Goal: Transaction & Acquisition: Purchase product/service

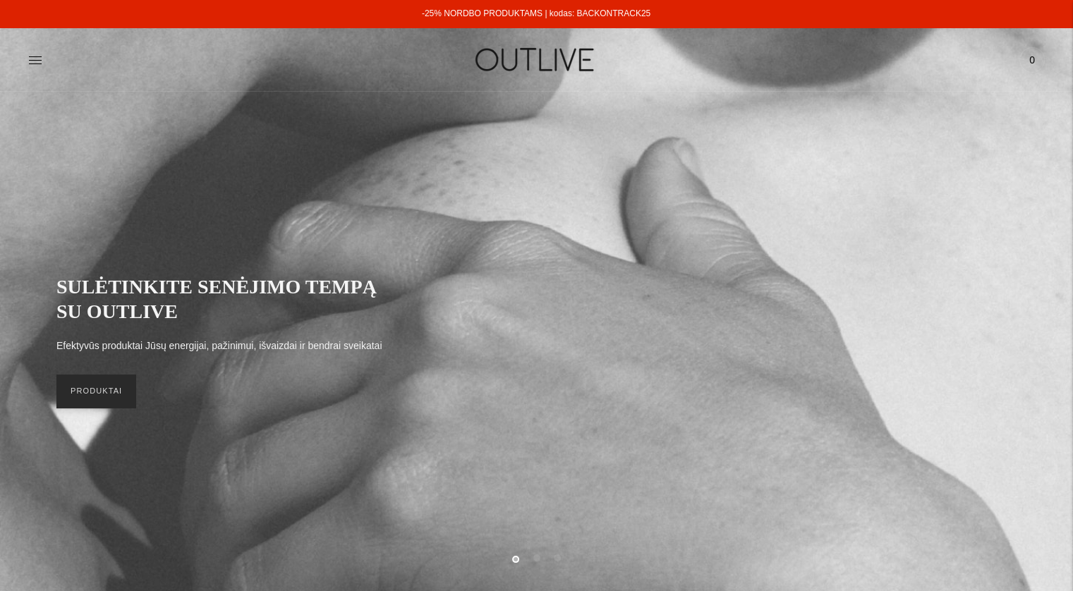
click at [120, 399] on link "PRODUKTAI" at bounding box center [96, 392] width 80 height 34
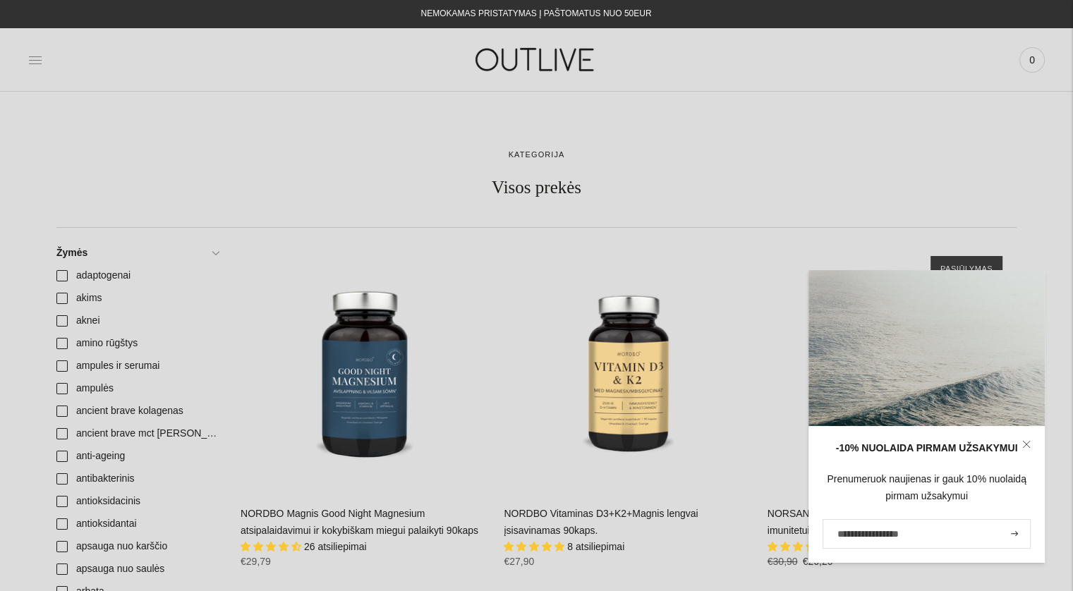
click at [32, 57] on icon at bounding box center [35, 60] width 14 height 14
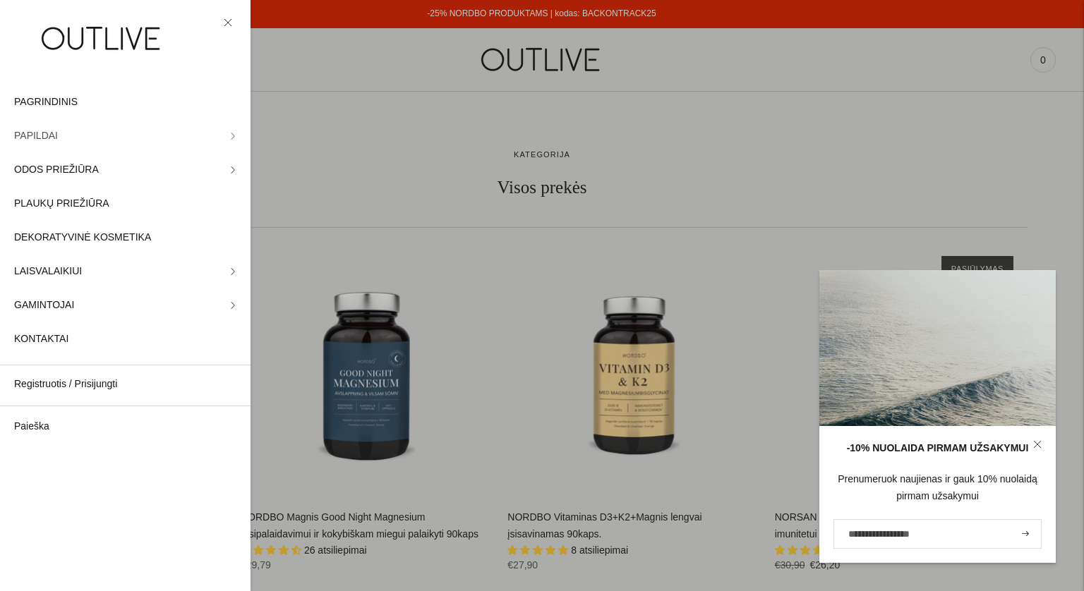
click at [76, 131] on link "PAPILDAI" at bounding box center [125, 136] width 250 height 34
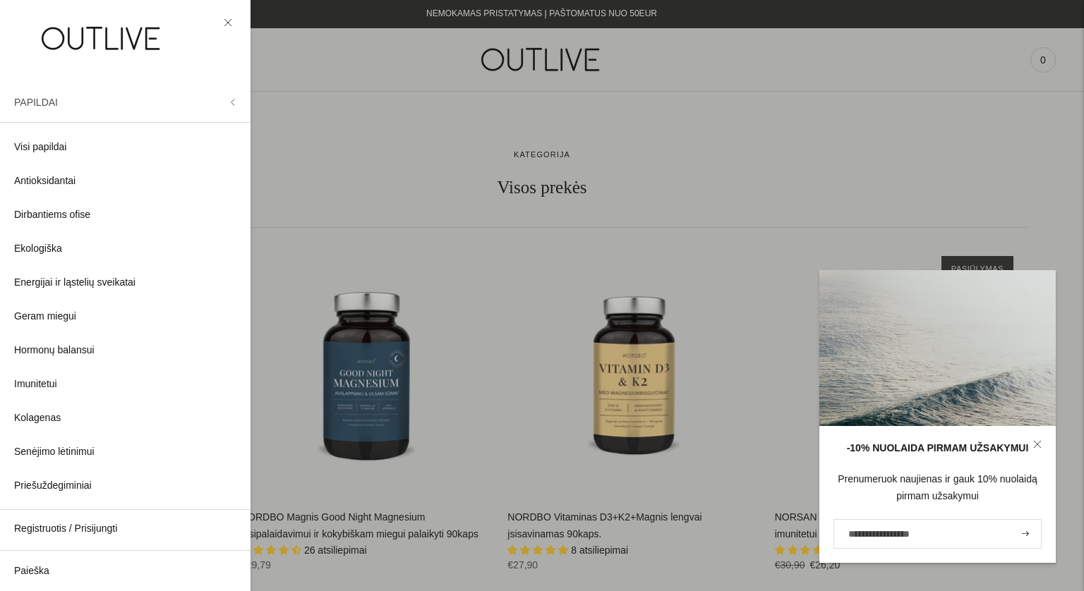
click at [44, 99] on span "PAPILDAI" at bounding box center [36, 102] width 44 height 11
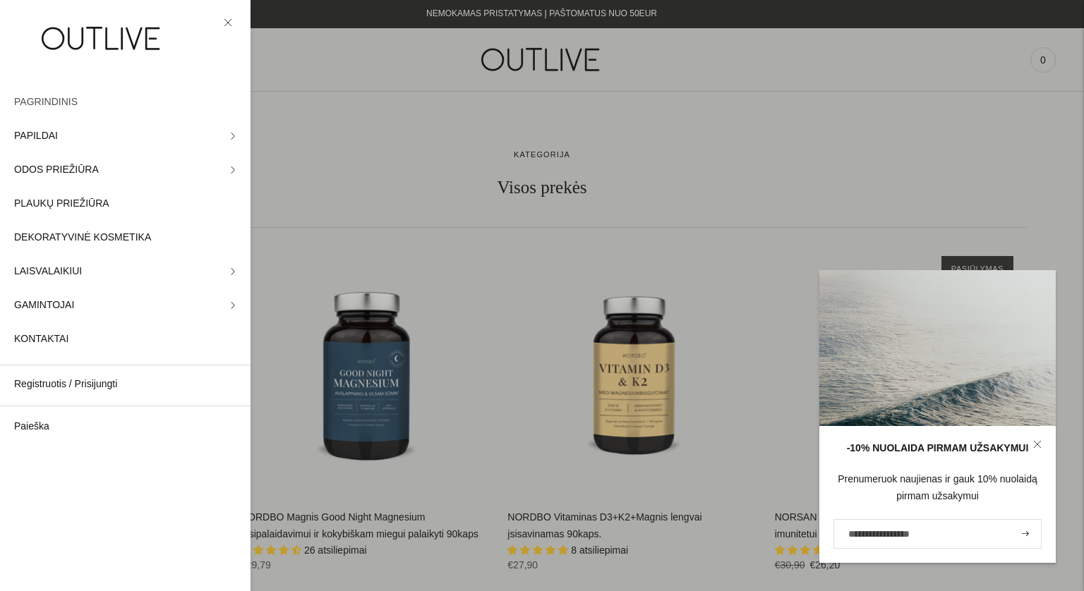
click at [64, 99] on span "PAGRINDINIS" at bounding box center [45, 102] width 63 height 17
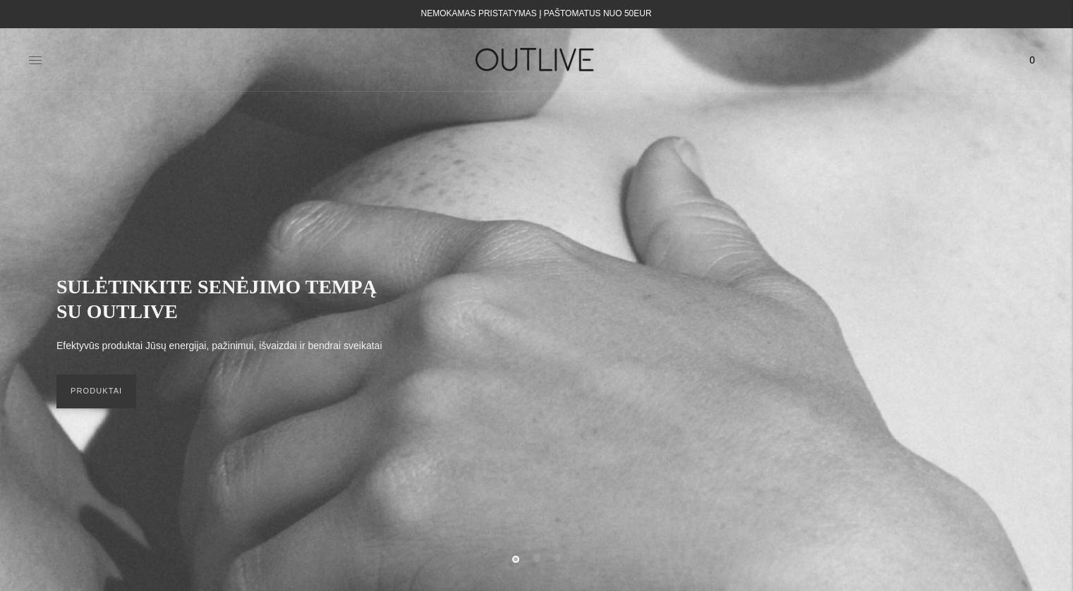
click at [33, 66] on icon at bounding box center [35, 60] width 14 height 14
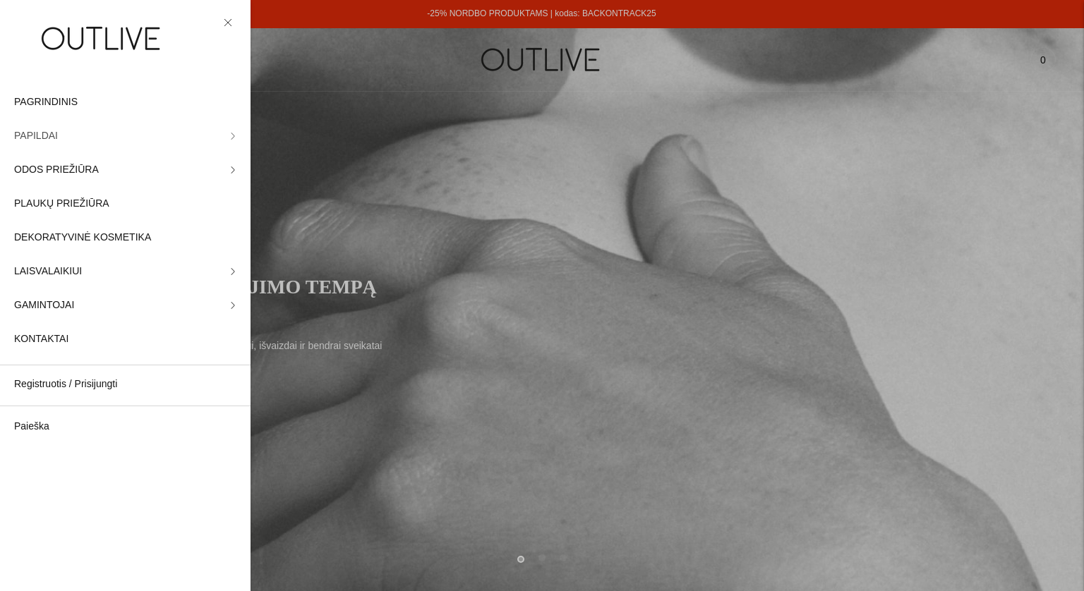
click at [209, 131] on link "PAPILDAI" at bounding box center [125, 136] width 250 height 34
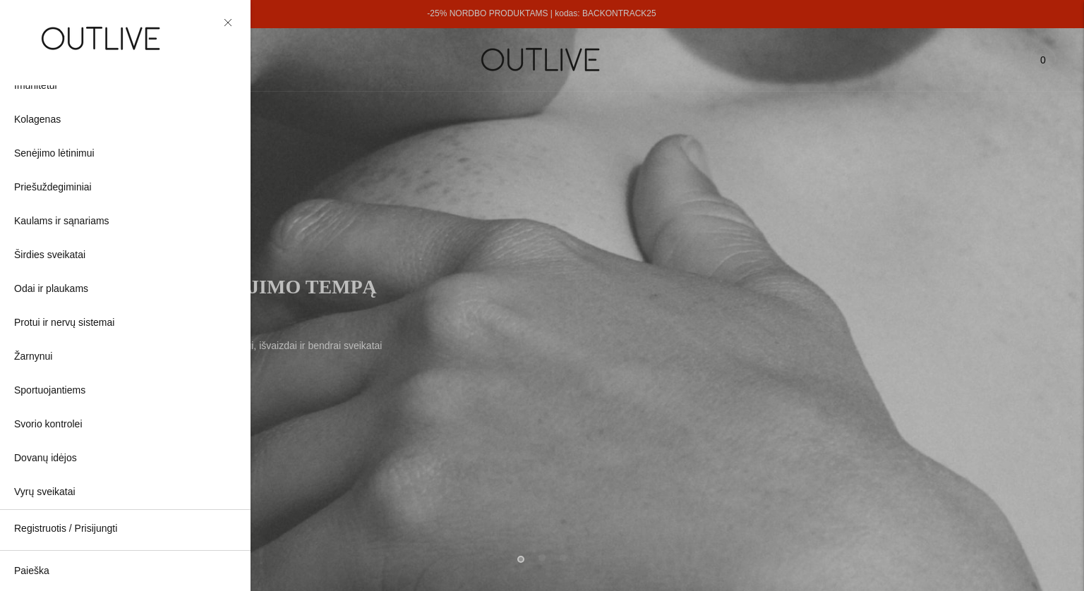
scroll to position [308, 0]
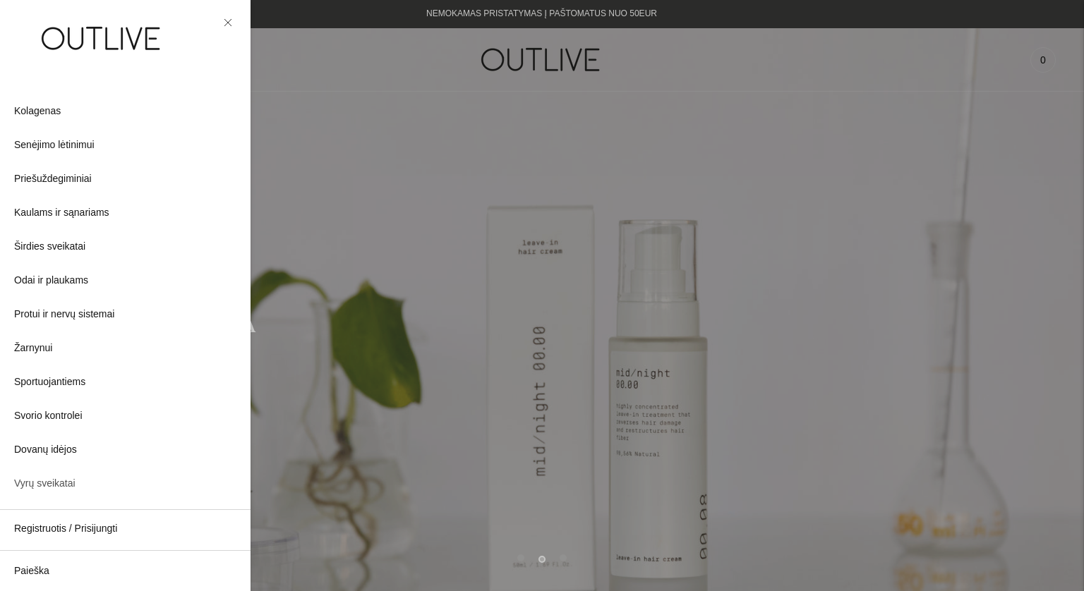
click at [49, 478] on span "Vyrų sveikatai" at bounding box center [44, 483] width 61 height 17
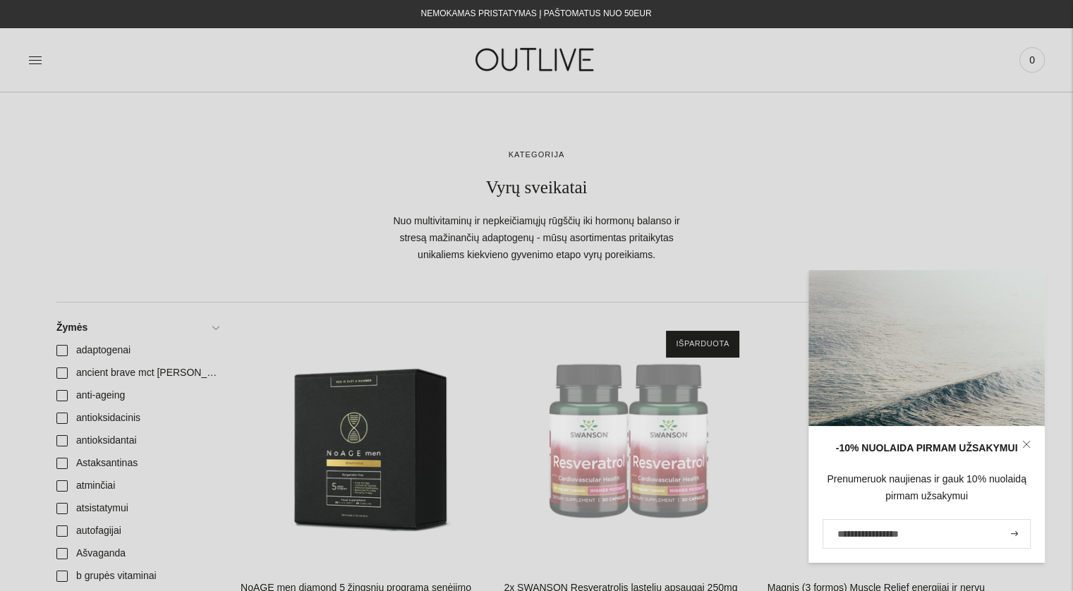
scroll to position [353, 0]
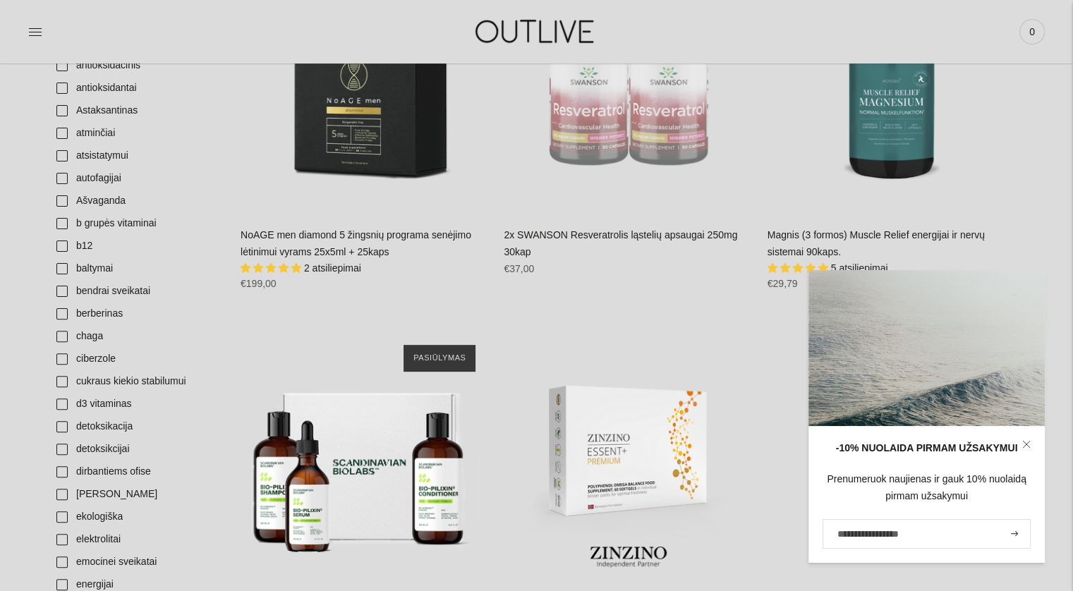
click at [1029, 447] on icon at bounding box center [1026, 444] width 8 height 8
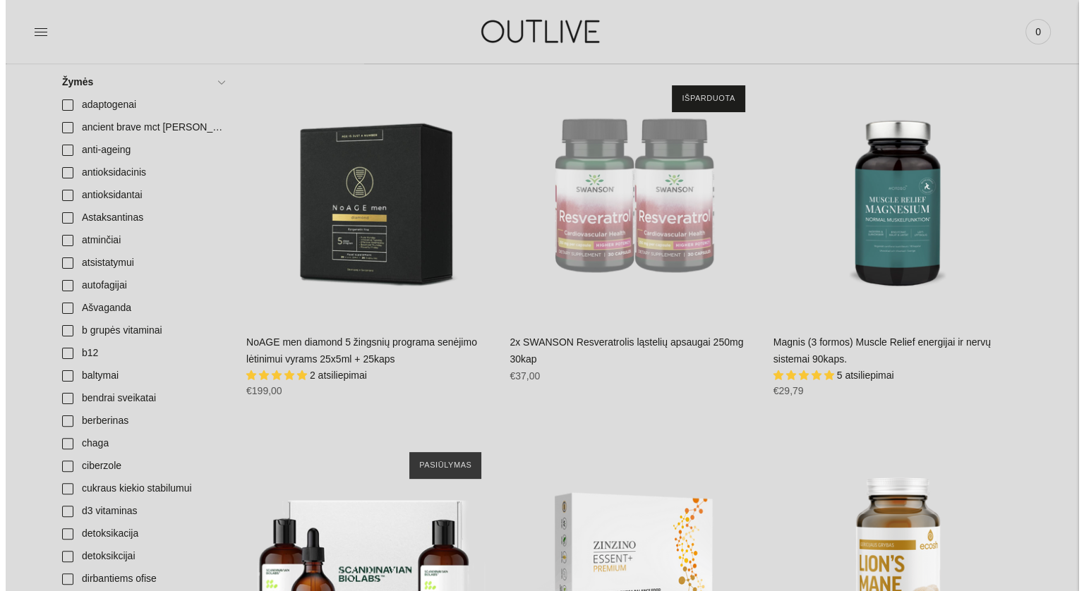
scroll to position [0, 0]
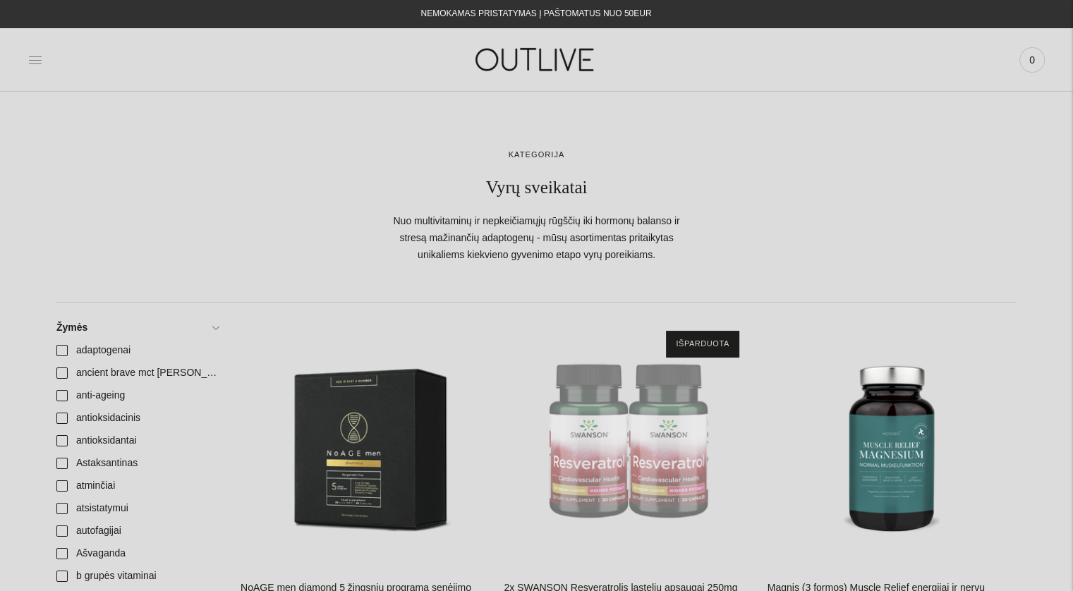
click at [28, 56] on icon at bounding box center [35, 60] width 14 height 14
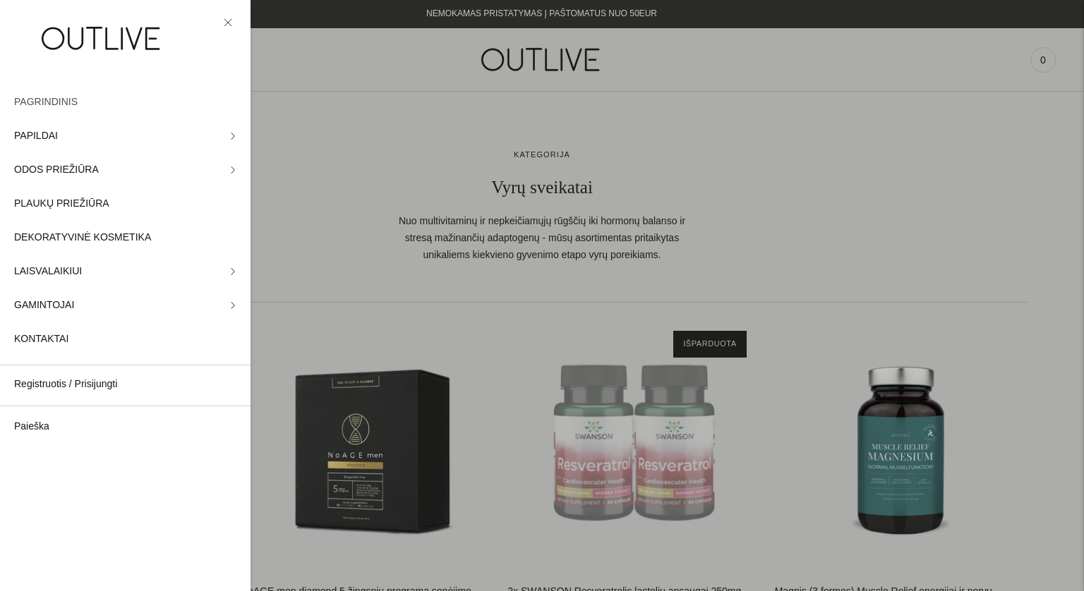
click at [59, 97] on span "PAGRINDINIS" at bounding box center [45, 102] width 63 height 17
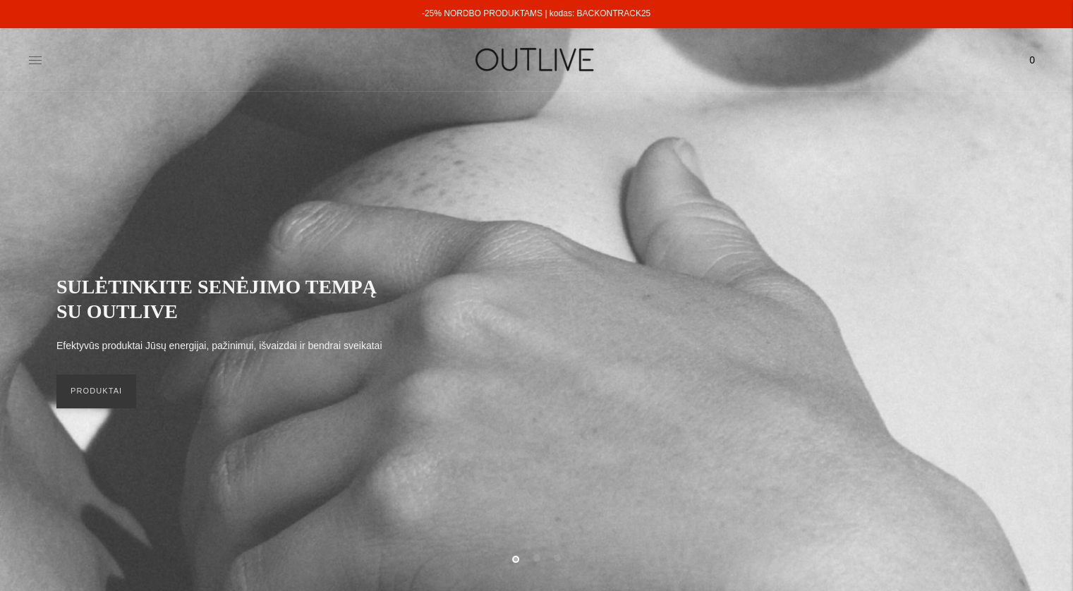
click at [37, 59] on icon at bounding box center [35, 60] width 14 height 14
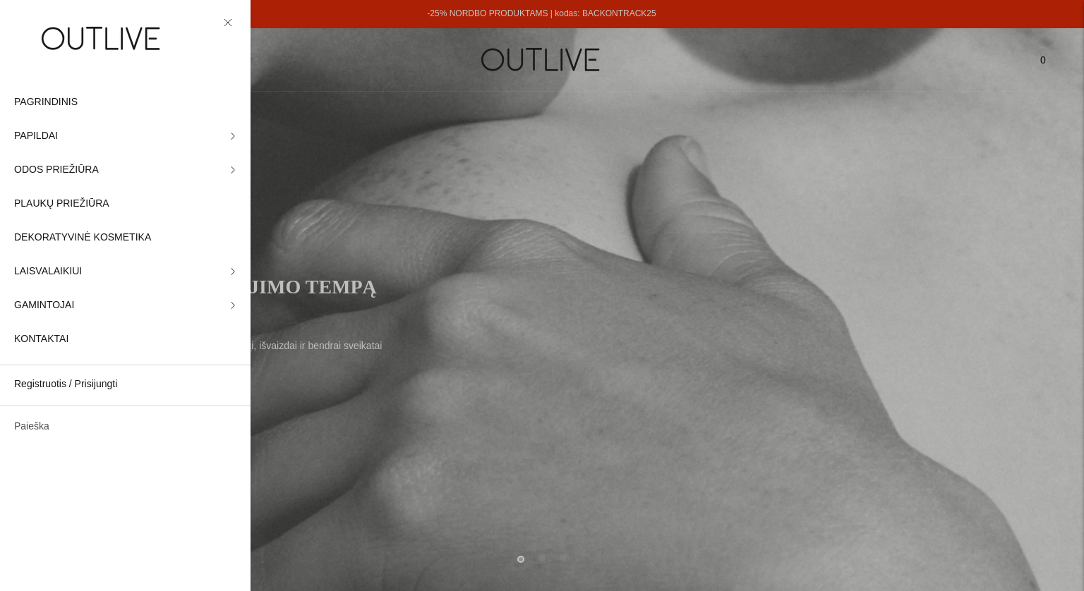
click at [94, 430] on link "Paieška" at bounding box center [125, 427] width 250 height 34
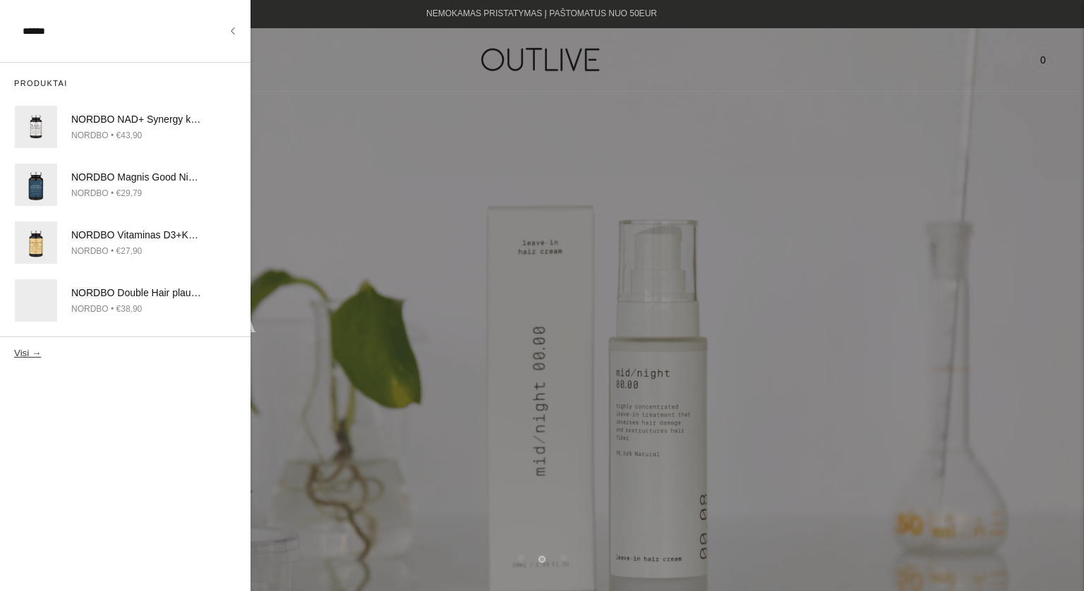
type input "******"
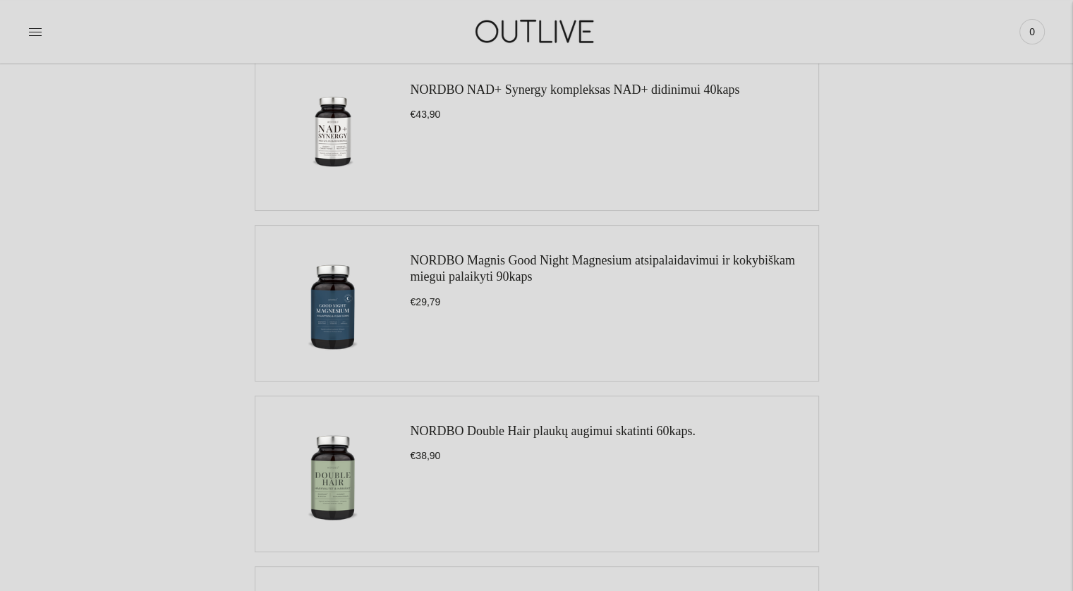
scroll to position [212, 0]
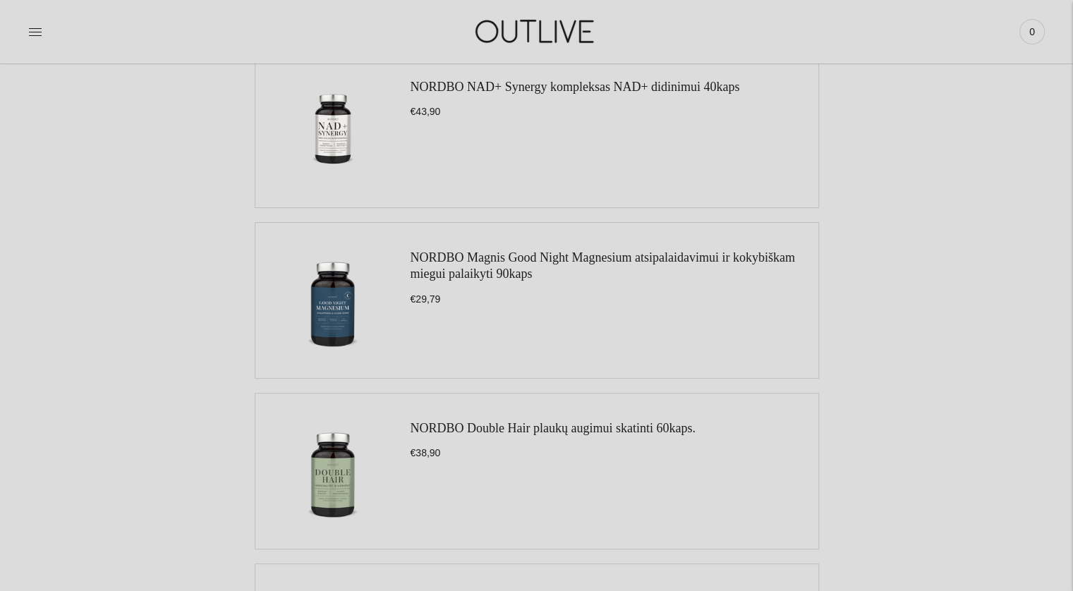
drag, startPoint x: 468, startPoint y: 265, endPoint x: 329, endPoint y: 308, distance: 146.4
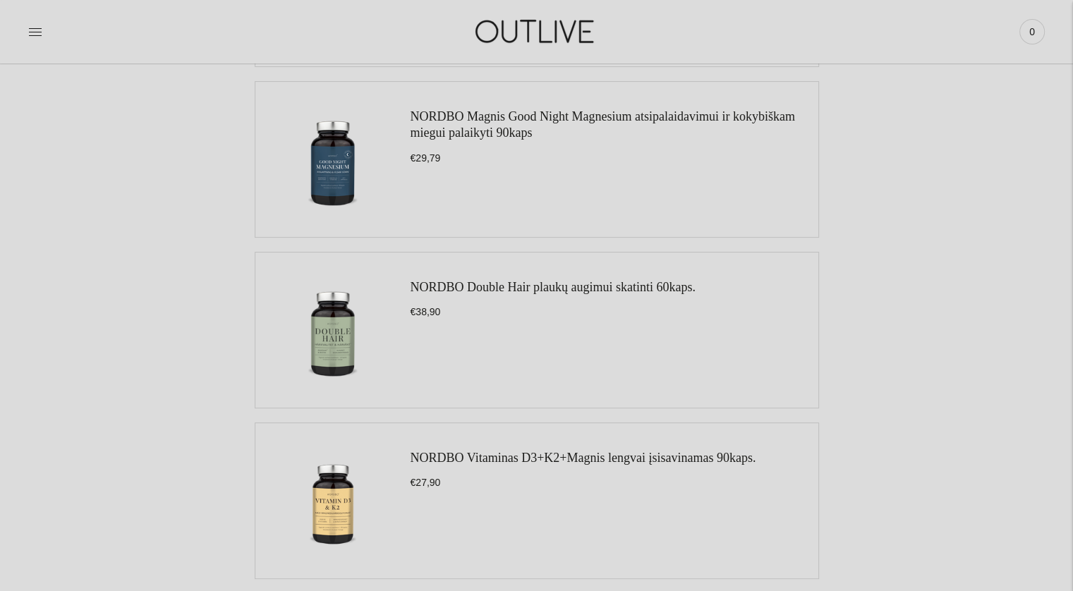
scroll to position [71, 0]
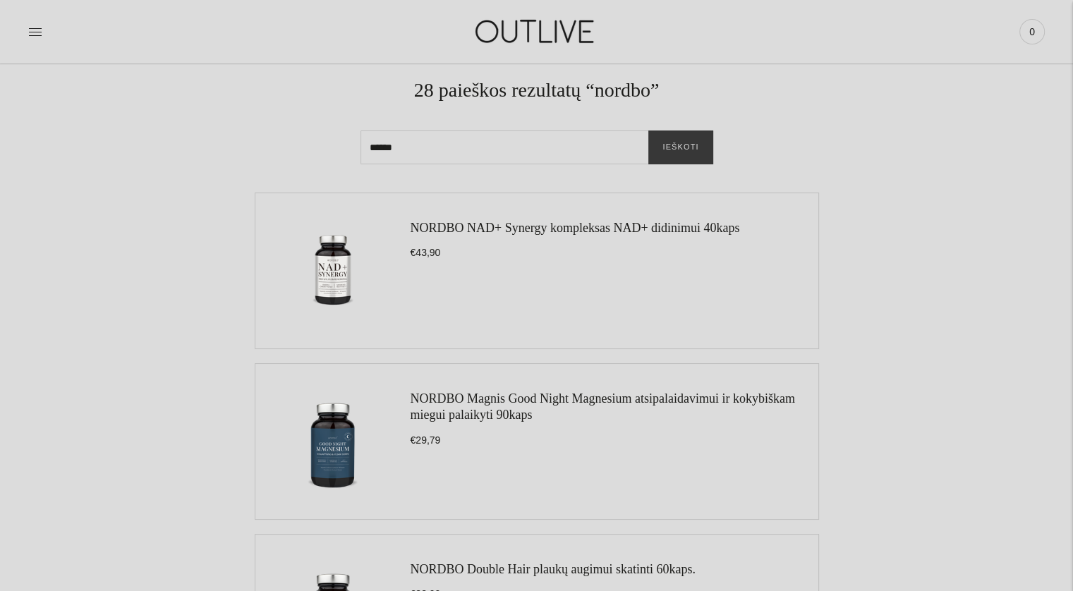
click at [528, 410] on link "NORDBO Magnis Good Night Magnesium atsipalaidavimui ir kokybiškam miegui palaik…" at bounding box center [603, 407] width 384 height 30
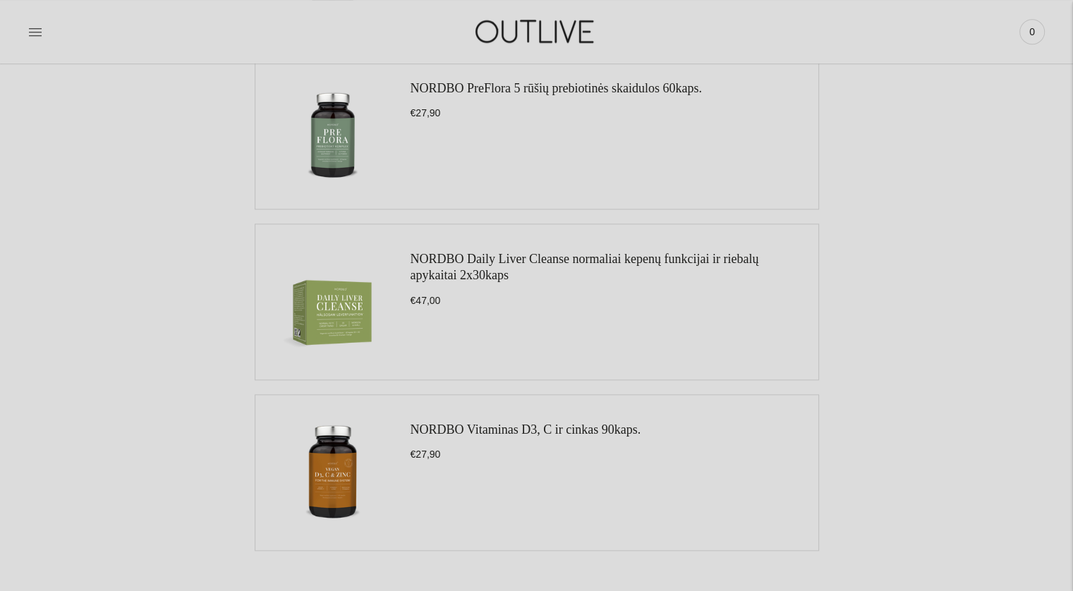
scroll to position [1552, 0]
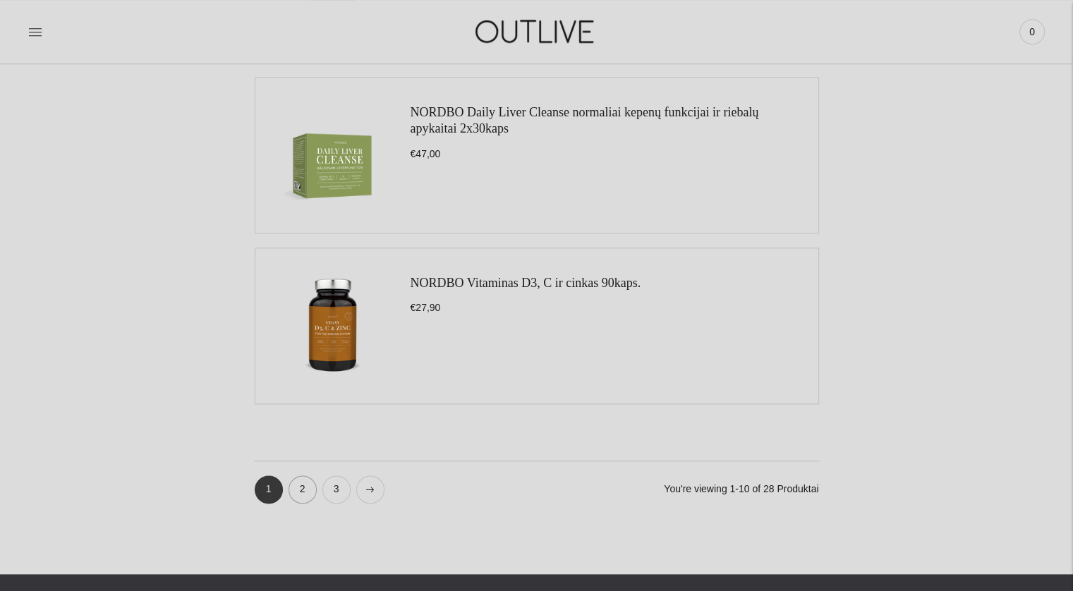
click at [293, 492] on link "2" at bounding box center [303, 489] width 28 height 28
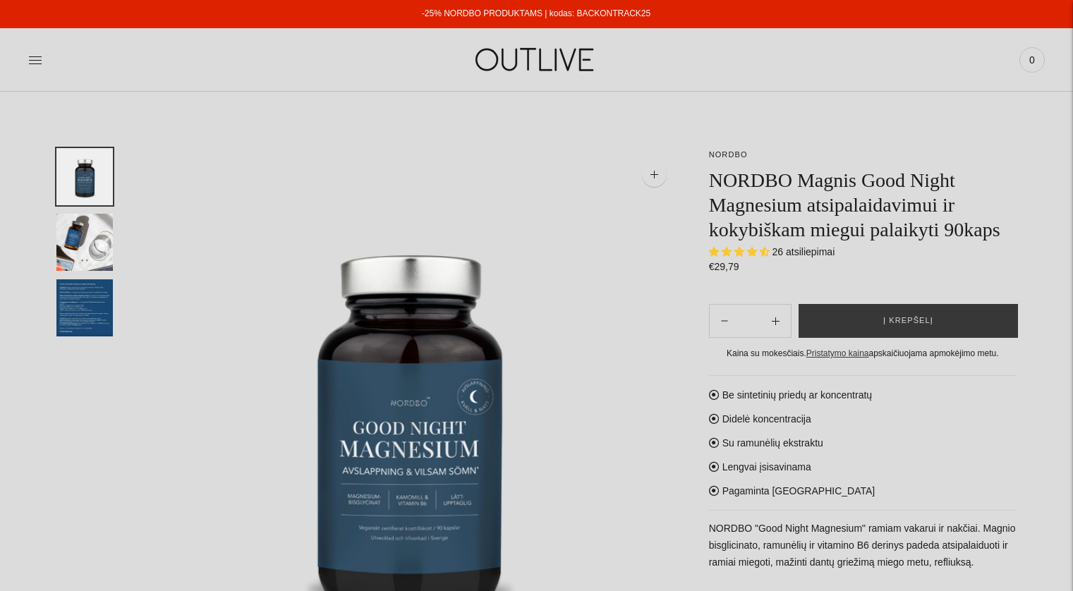
select select "**********"
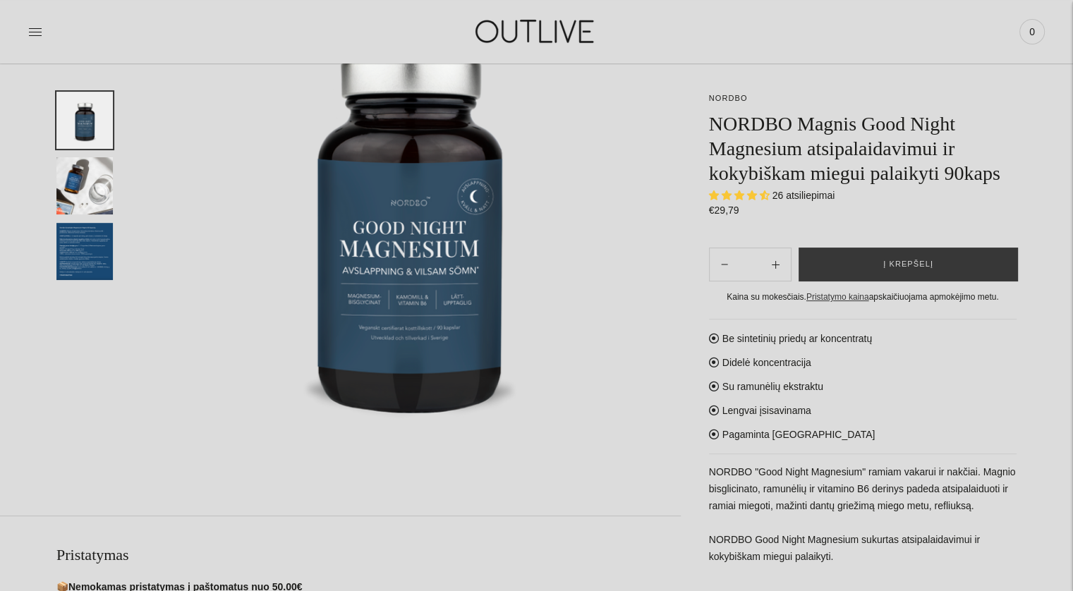
scroll to position [282, 0]
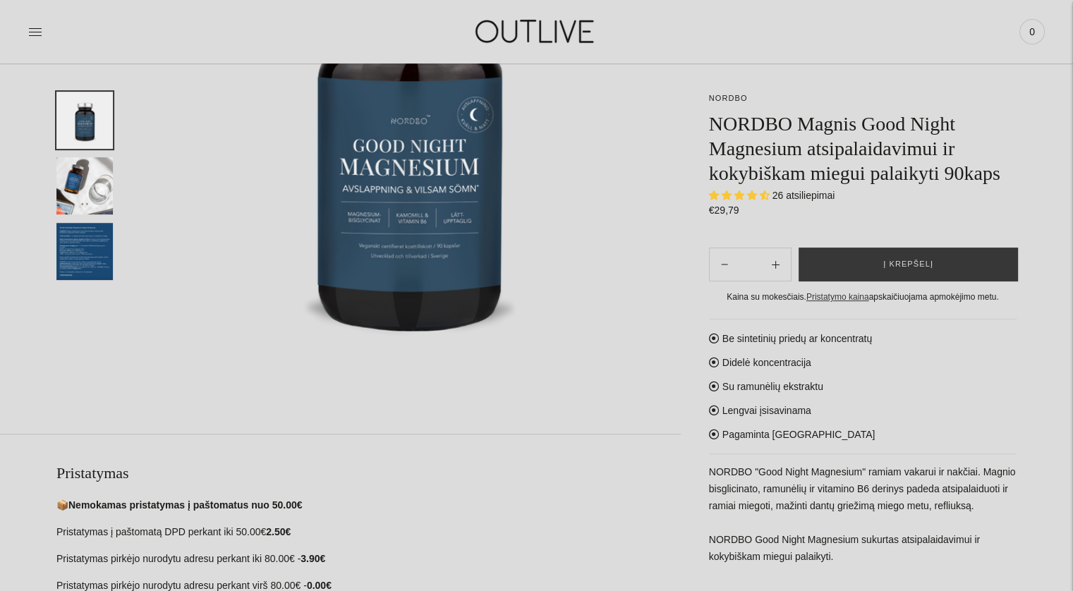
click at [863, 528] on p "NORDBO "Good Night Magnesium" ramiam vakarui ir nakčiai. Magnio bisglicinato, r…" at bounding box center [863, 515] width 308 height 102
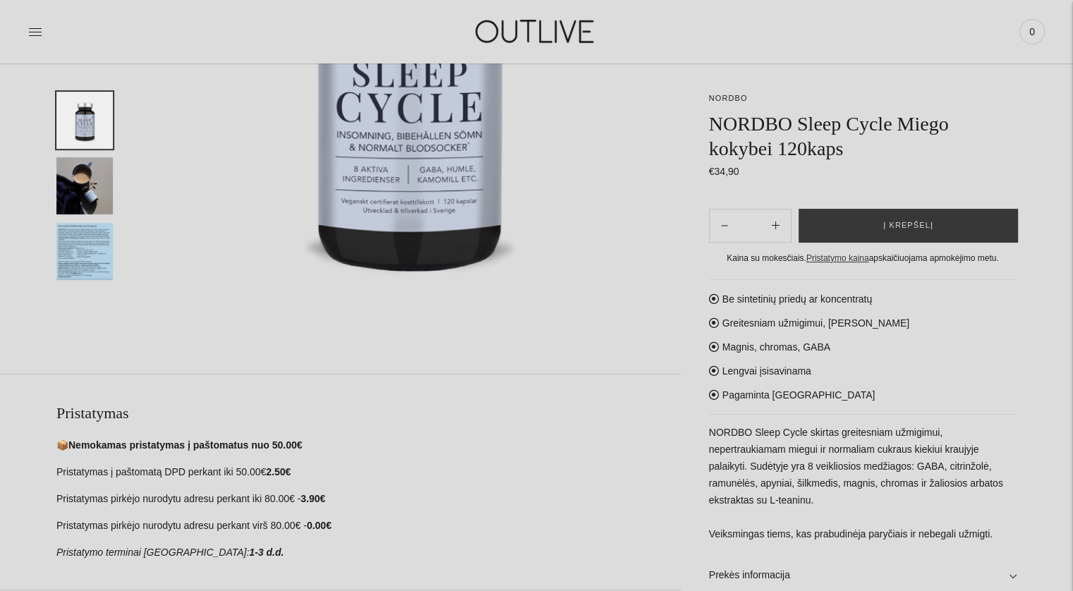
scroll to position [494, 0]
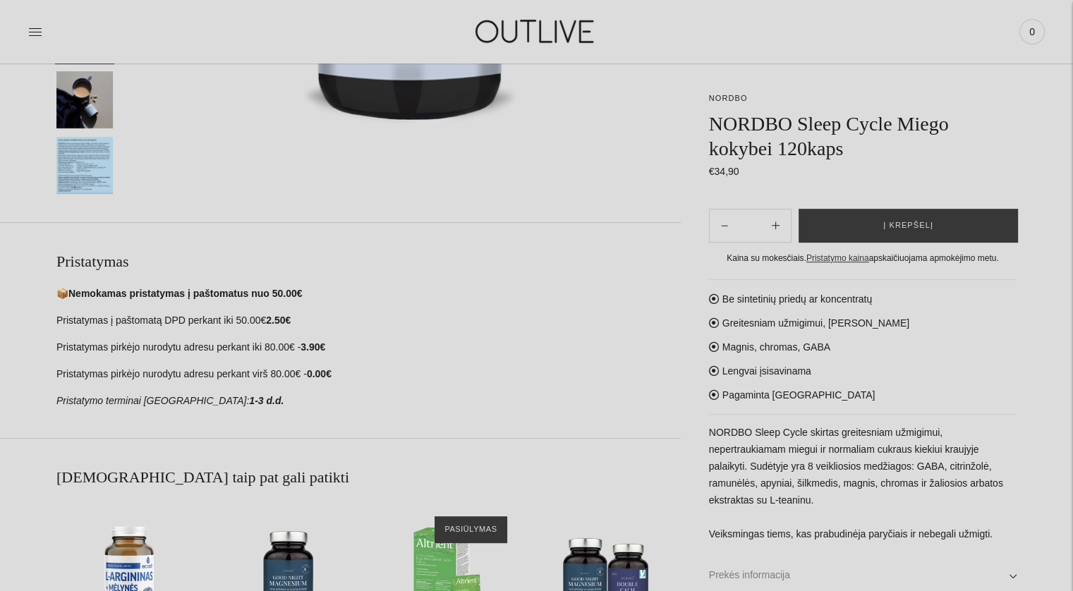
click at [1009, 553] on link "Prekės informacija" at bounding box center [863, 575] width 308 height 45
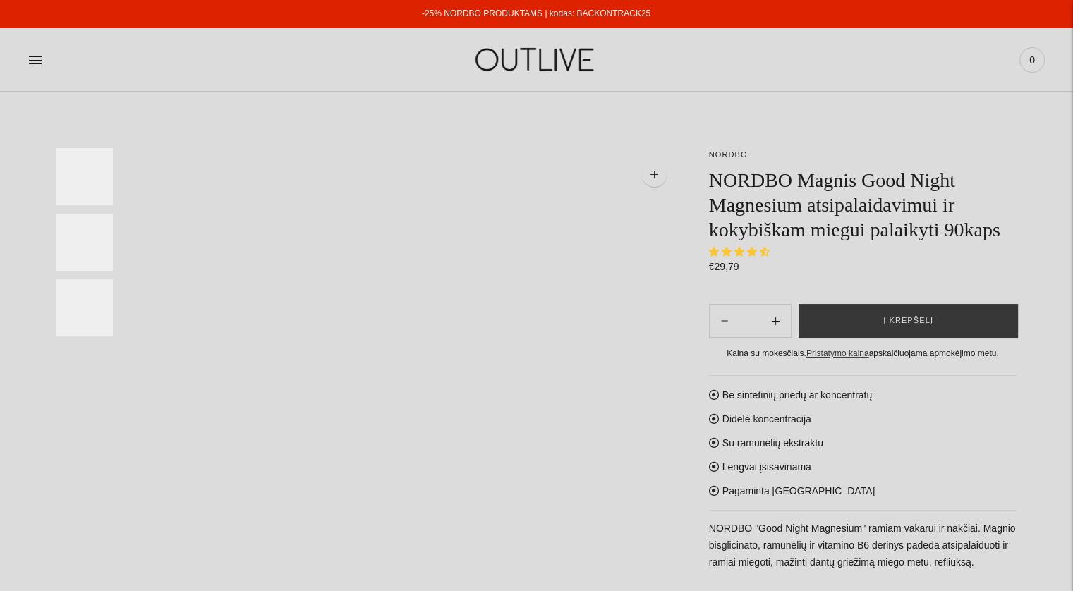
select select "**********"
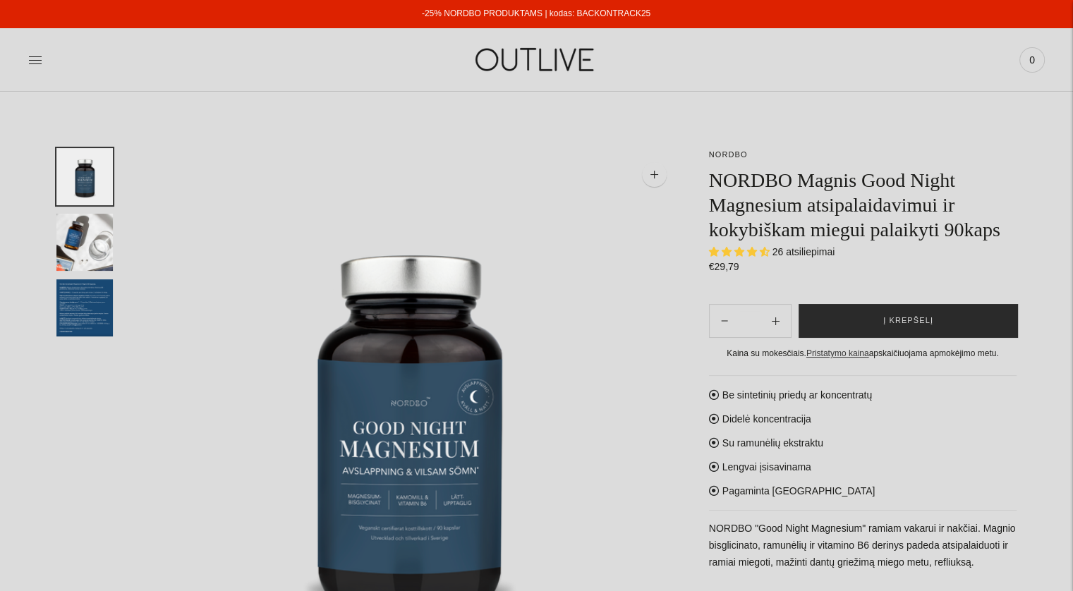
click at [928, 323] on span "Į krepšelį" at bounding box center [908, 321] width 50 height 14
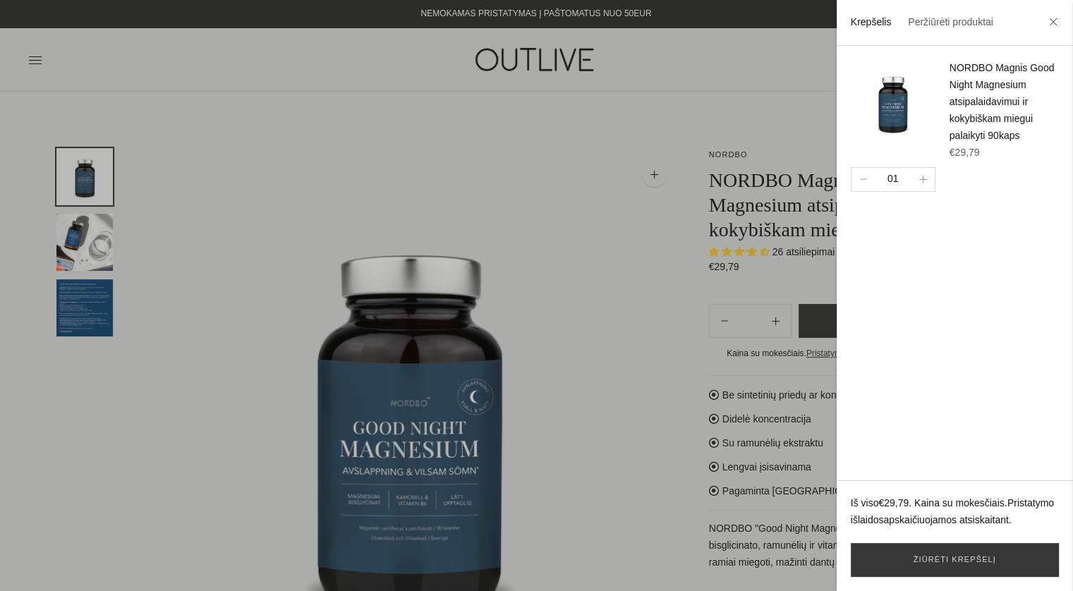
click at [1045, 25] on li at bounding box center [1053, 23] width 23 height 31
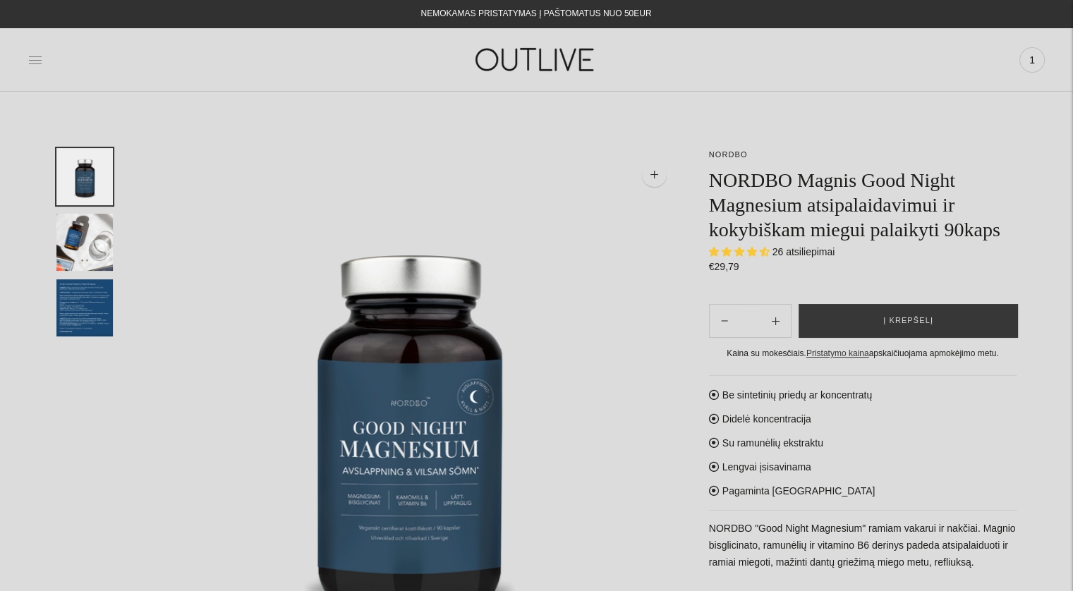
click at [37, 54] on icon at bounding box center [35, 60] width 14 height 14
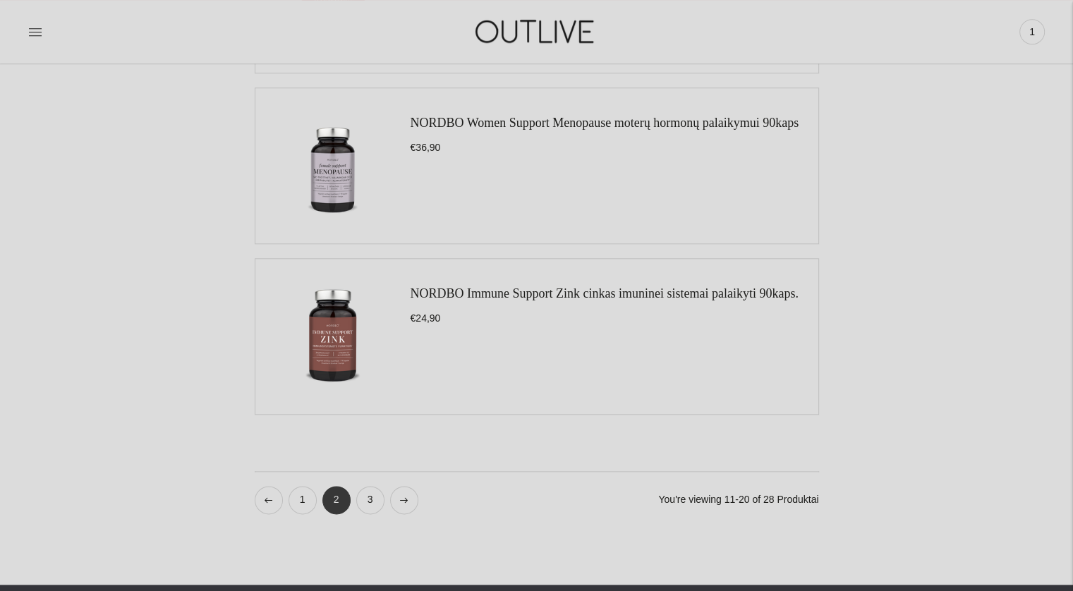
scroll to position [1552, 0]
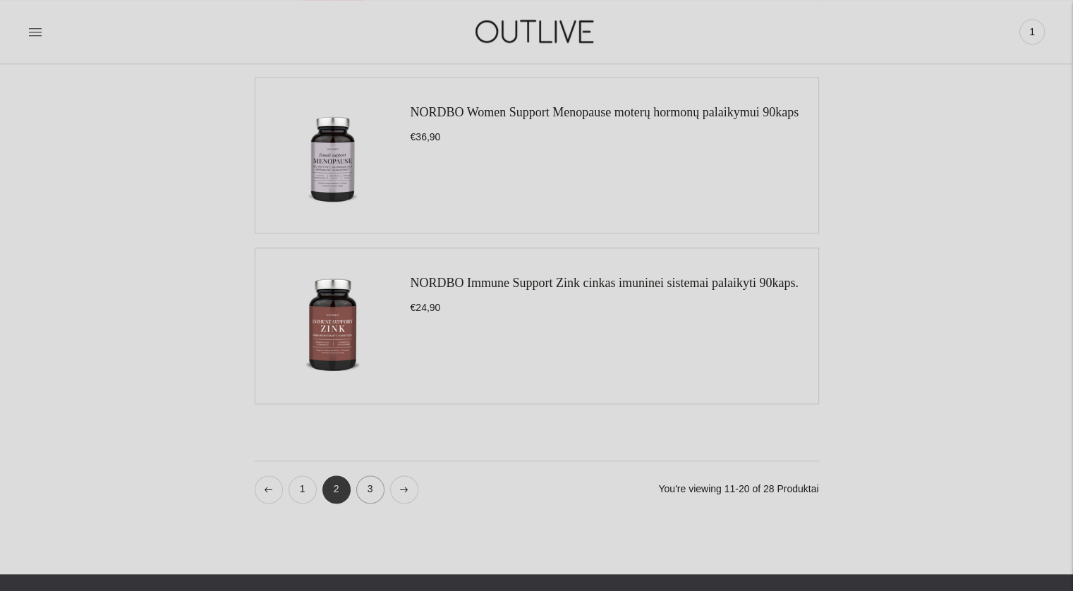
click at [356, 491] on link "3" at bounding box center [370, 489] width 28 height 28
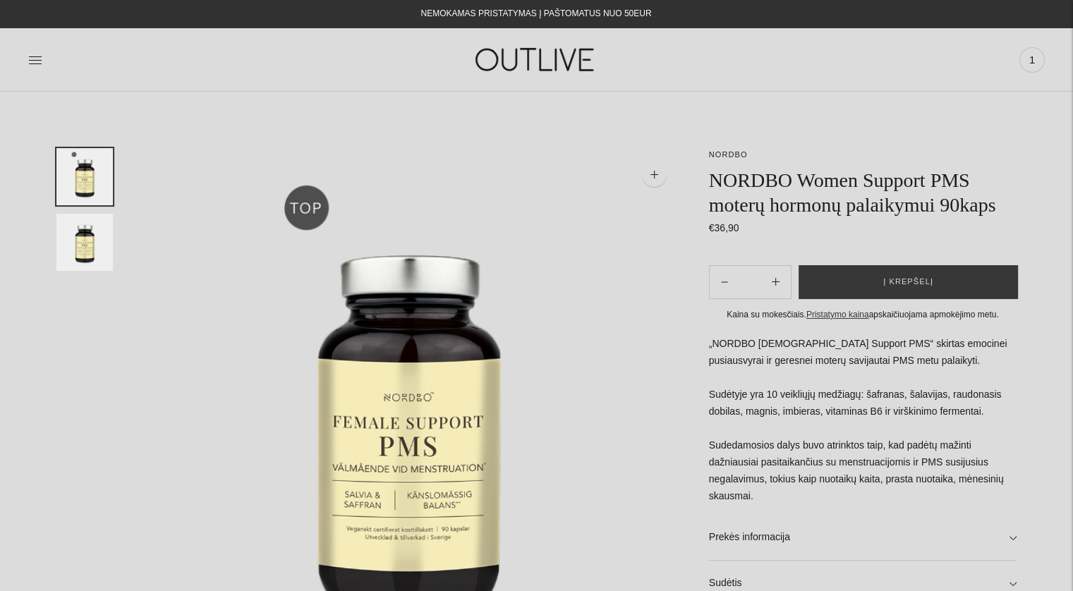
scroll to position [282, 0]
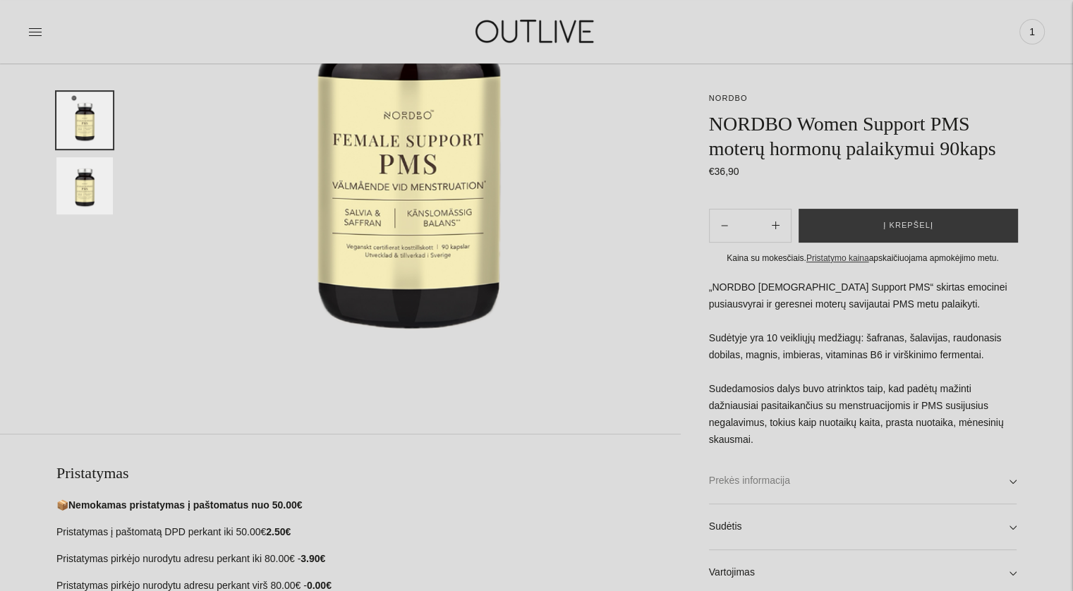
click at [878, 487] on link "Prekės informacija" at bounding box center [863, 481] width 308 height 45
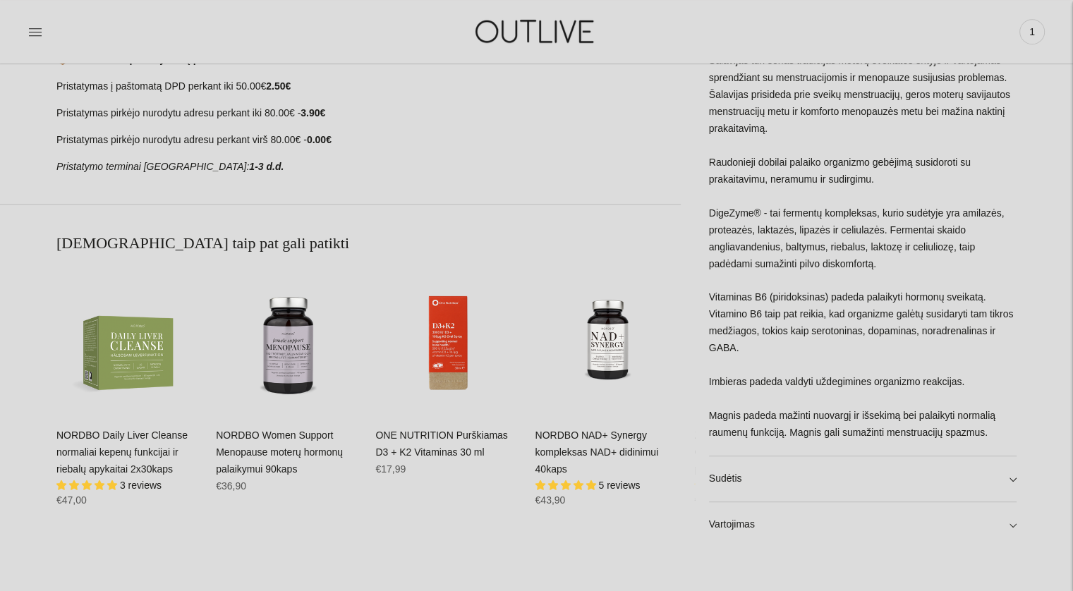
scroll to position [776, 0]
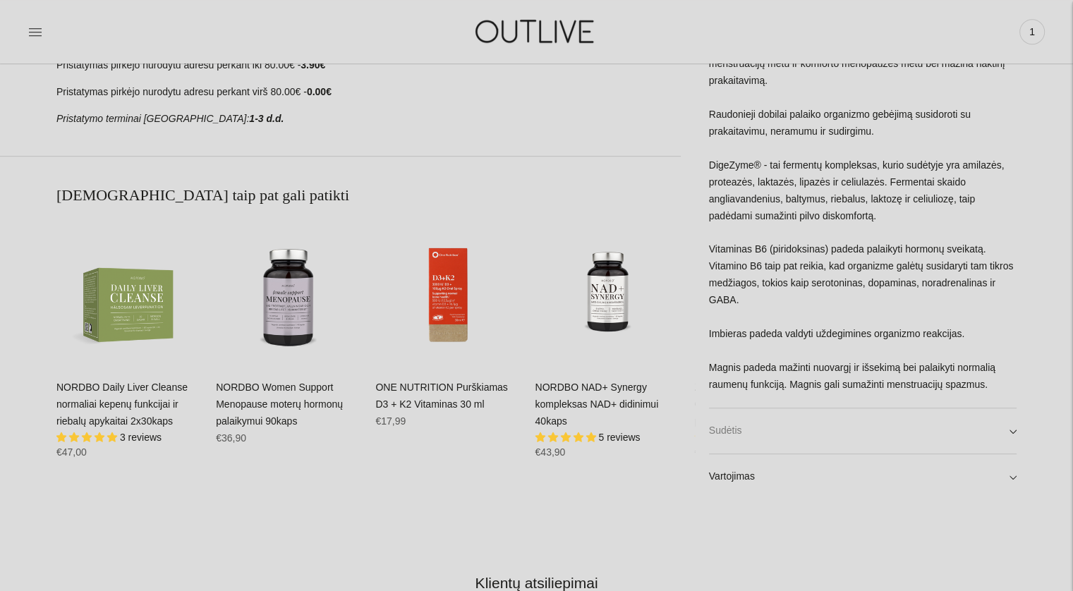
click at [836, 418] on link "Sudėtis" at bounding box center [863, 430] width 308 height 45
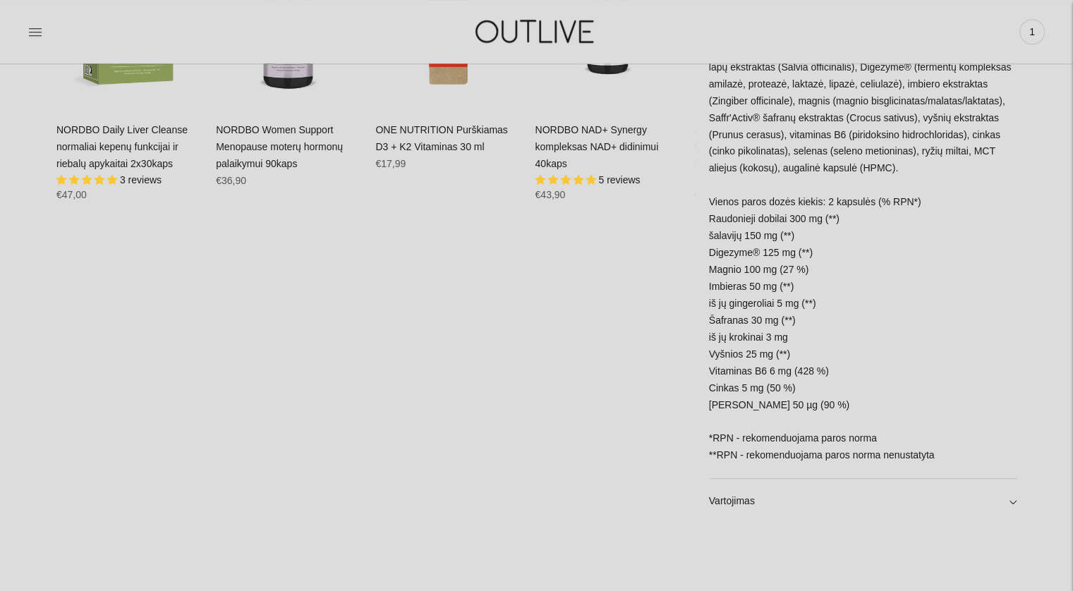
scroll to position [1129, 0]
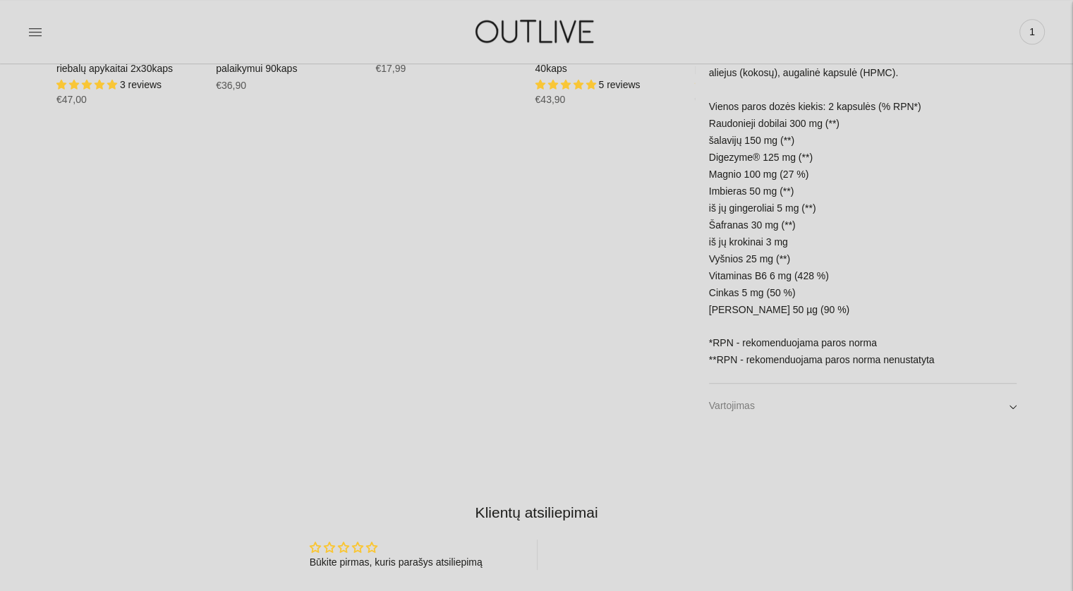
click at [836, 417] on link "Vartojimas" at bounding box center [863, 406] width 308 height 45
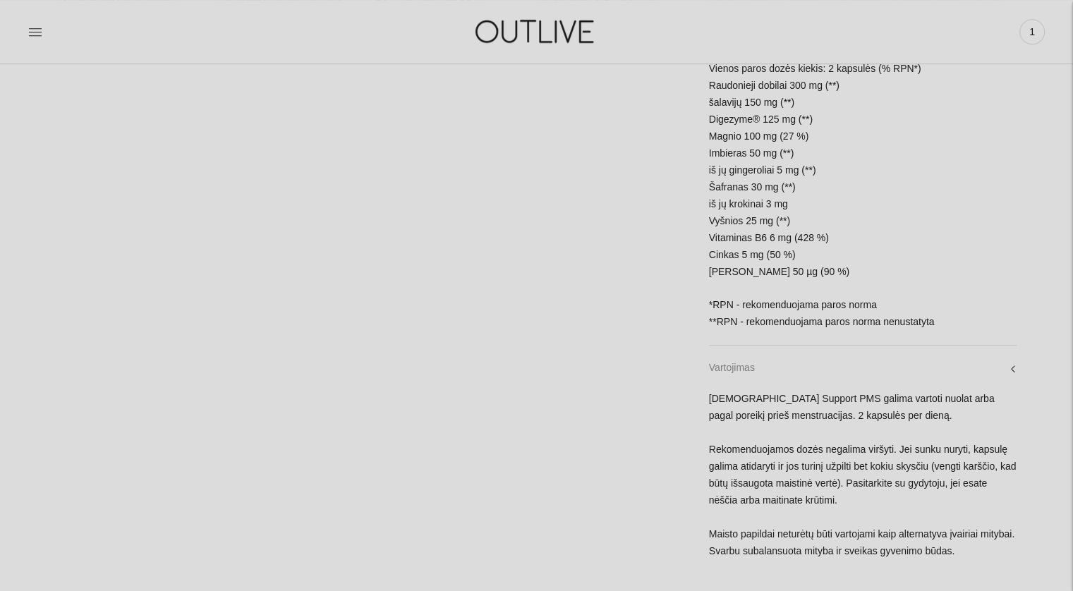
scroll to position [1270, 0]
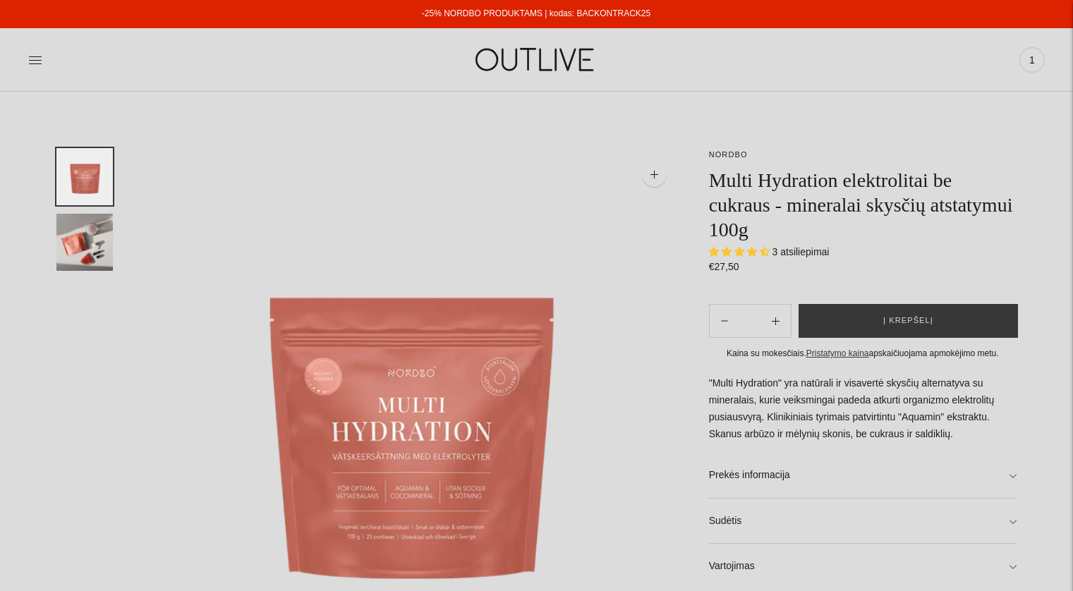
select select "**********"
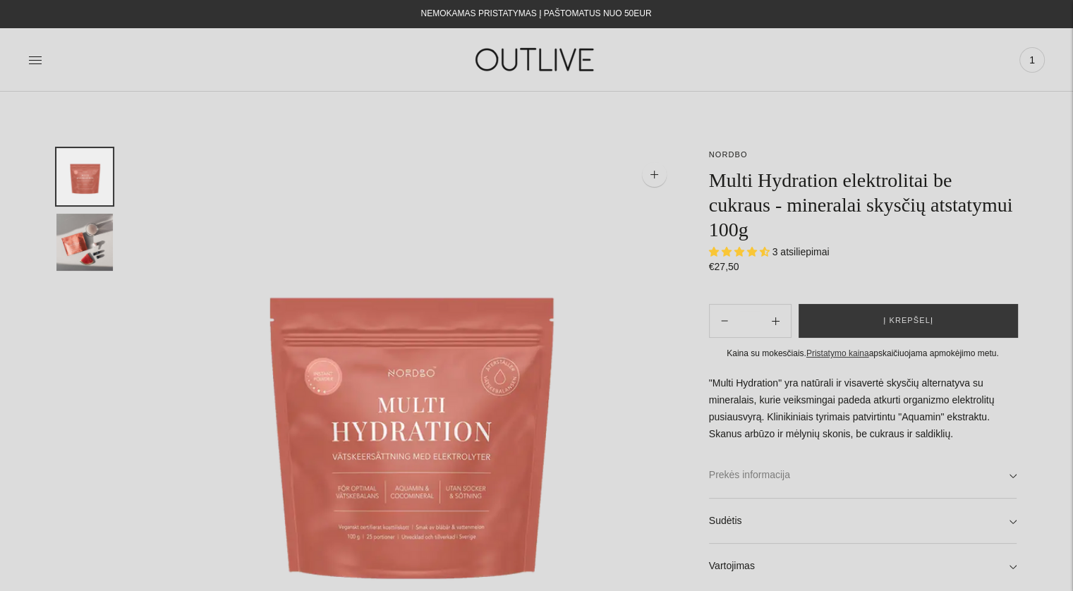
click at [974, 471] on link "Prekės informacija" at bounding box center [863, 475] width 308 height 45
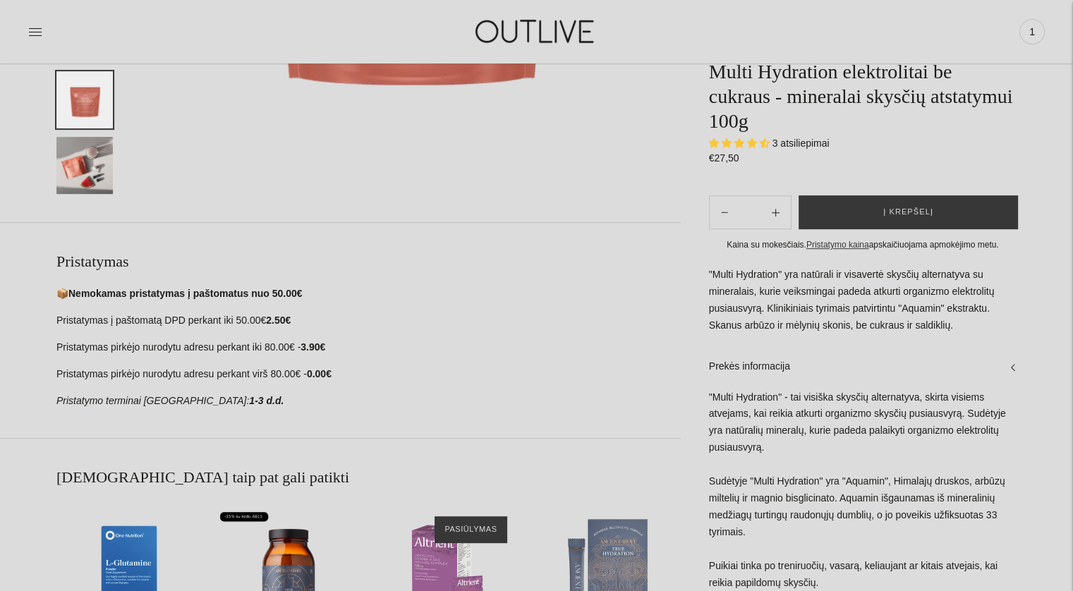
scroll to position [776, 0]
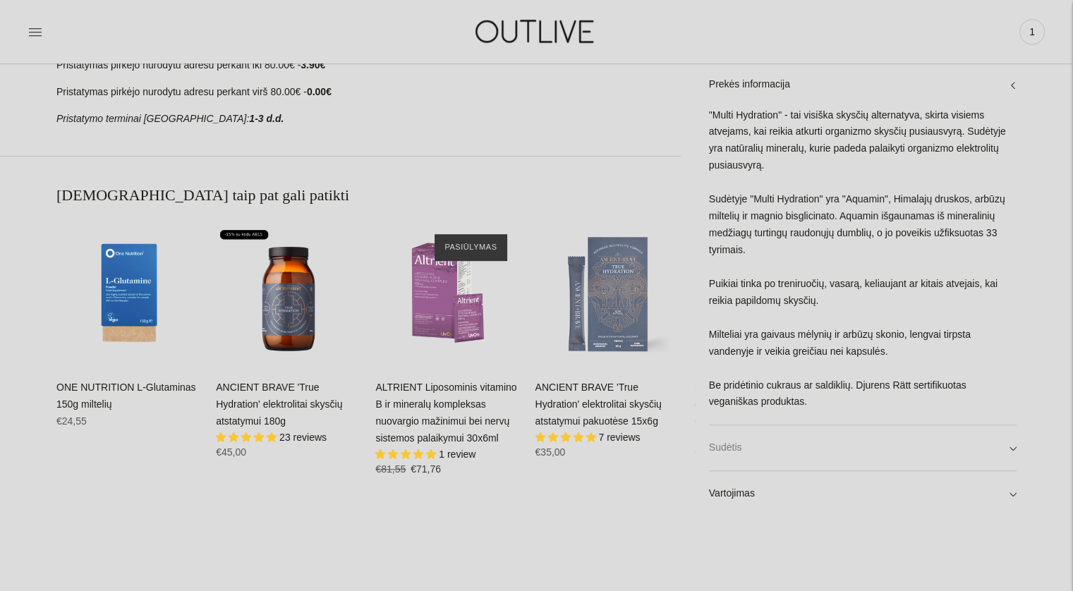
click at [974, 428] on link "Sudėtis" at bounding box center [863, 447] width 308 height 45
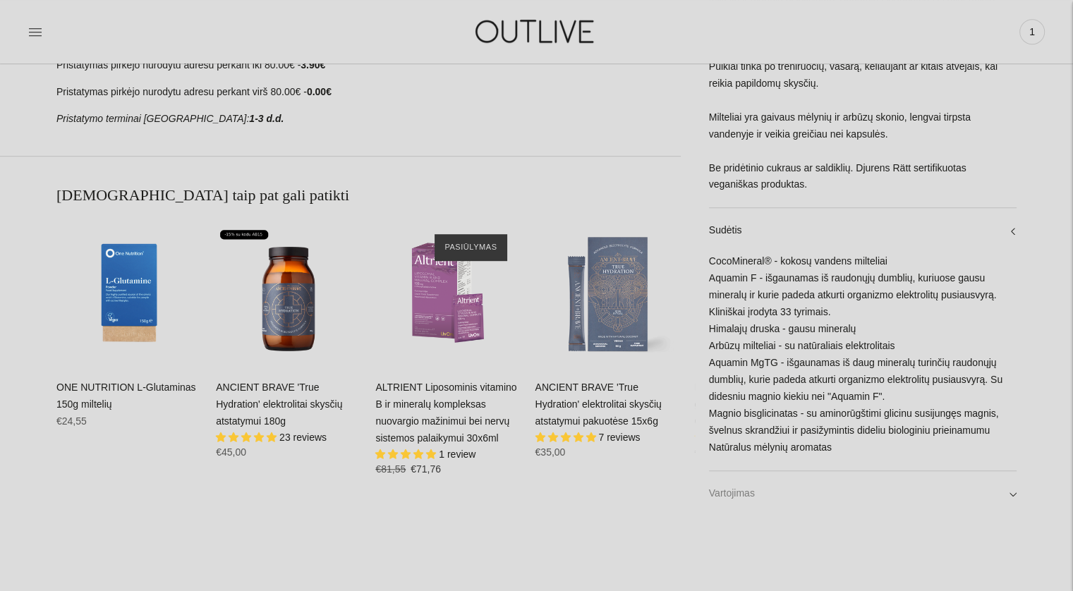
click at [952, 473] on link "Vartojimas" at bounding box center [863, 493] width 308 height 45
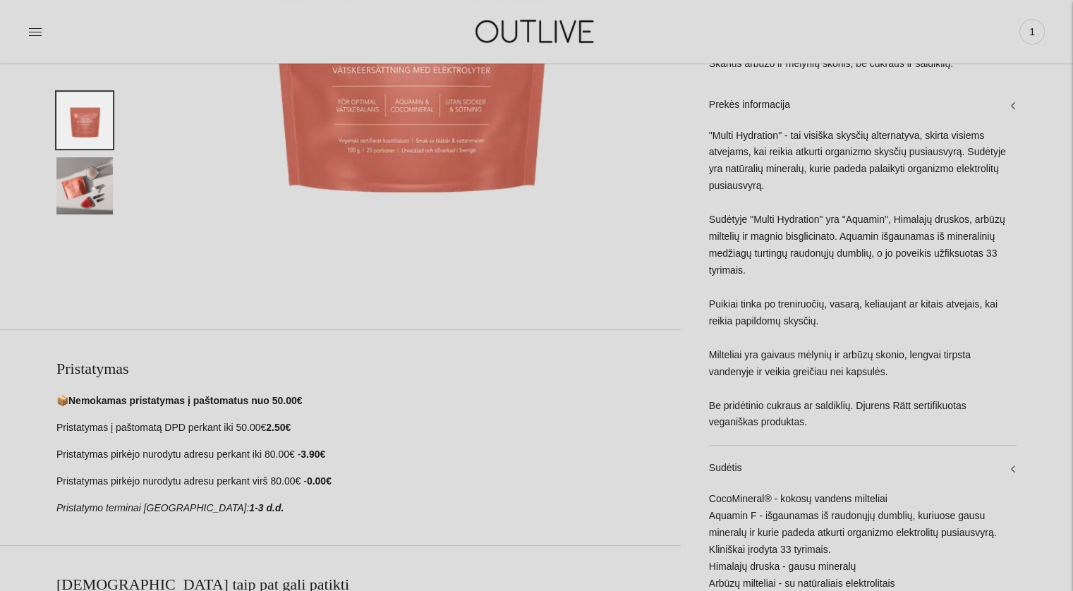
scroll to position [141, 0]
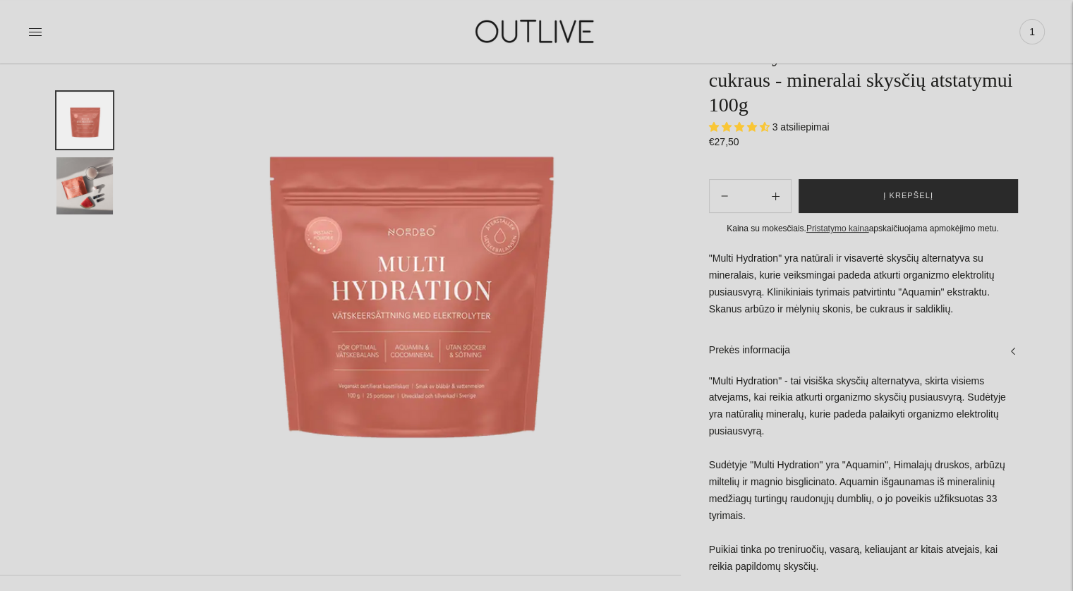
click at [937, 179] on button "Į krepšelį" at bounding box center [908, 196] width 219 height 34
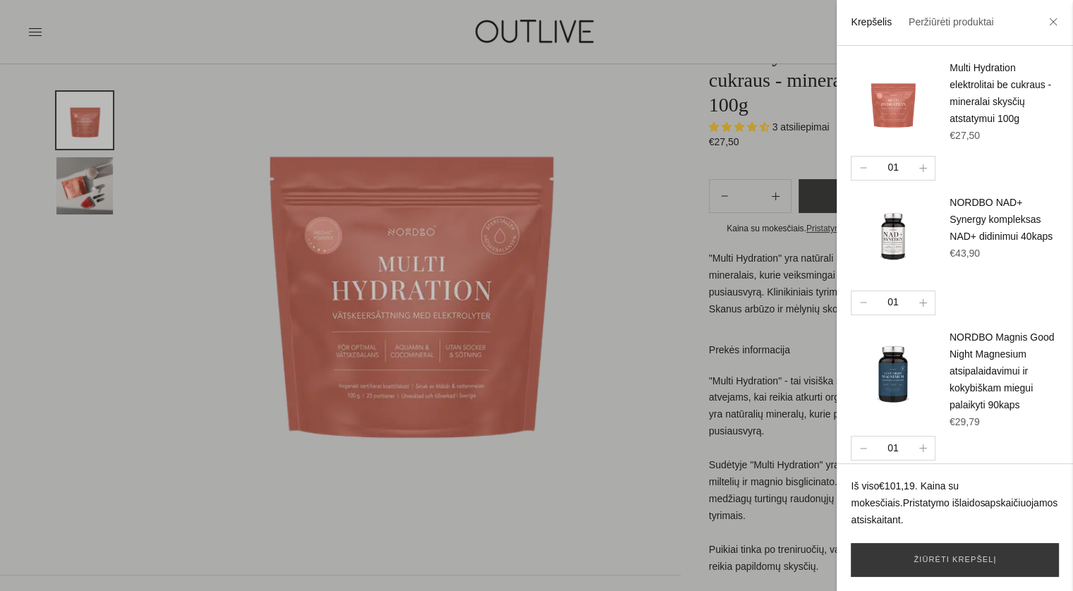
click at [578, 314] on div at bounding box center [536, 295] width 1073 height 591
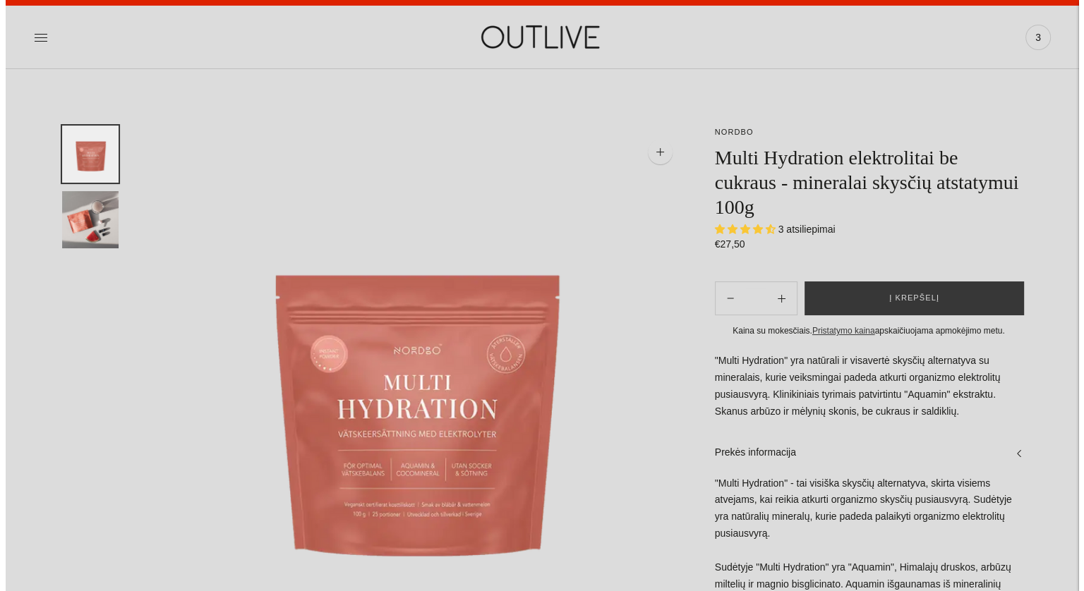
scroll to position [0, 0]
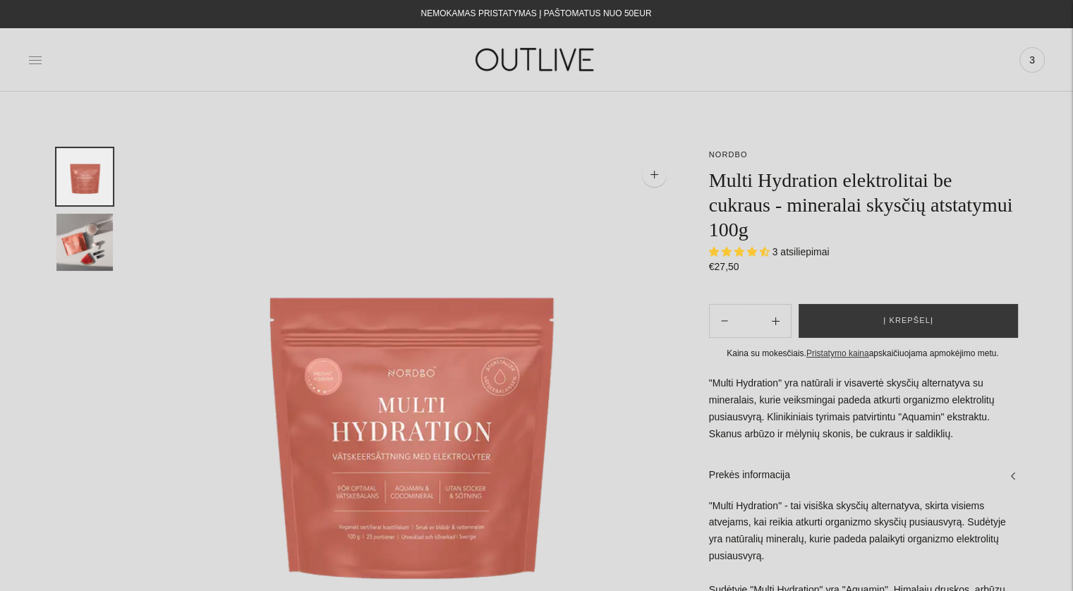
click at [35, 61] on icon at bounding box center [35, 60] width 14 height 14
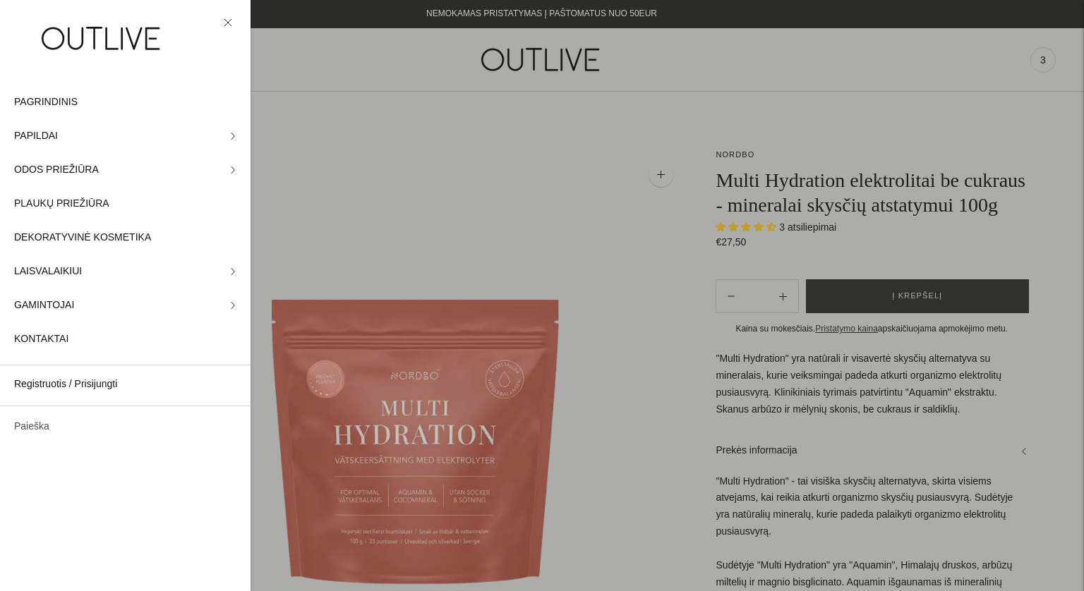
click at [87, 421] on link "Paieška" at bounding box center [125, 427] width 250 height 34
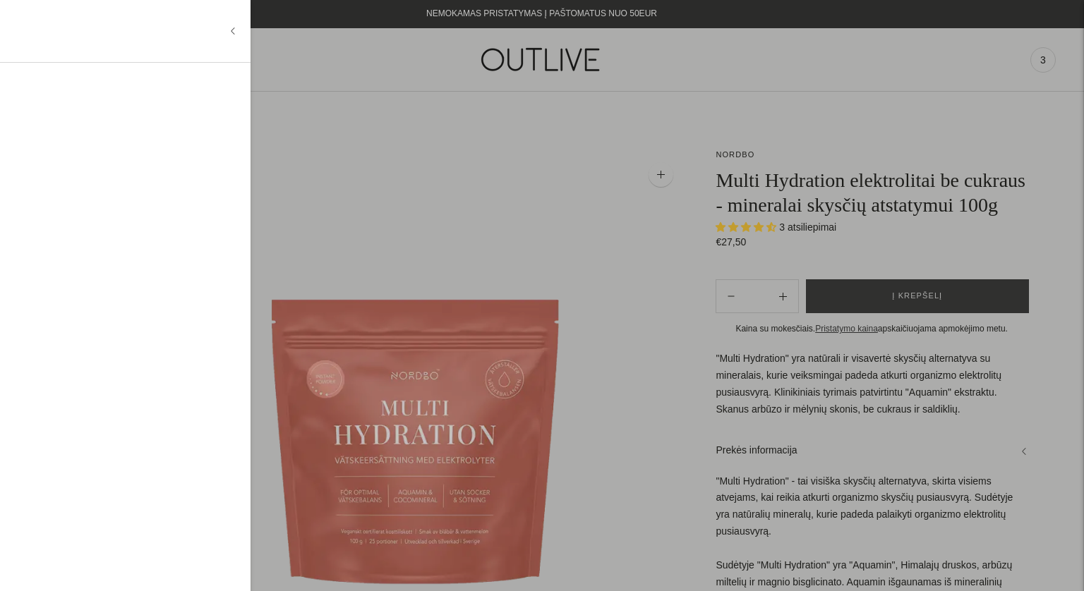
click at [138, 41] on input "text" at bounding box center [121, 31] width 215 height 34
type input "**********"
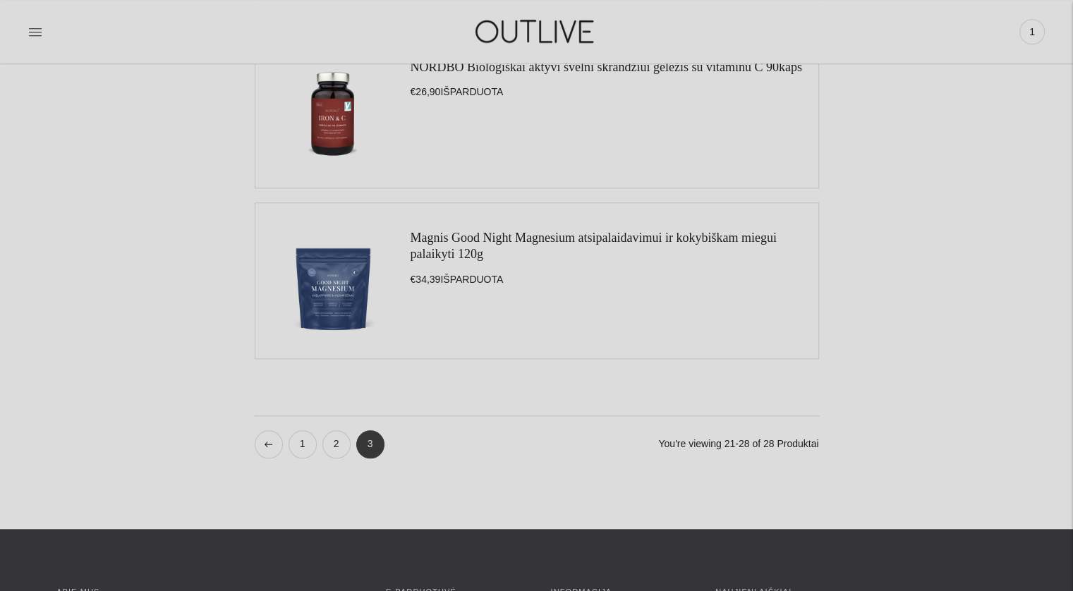
scroll to position [1270, 0]
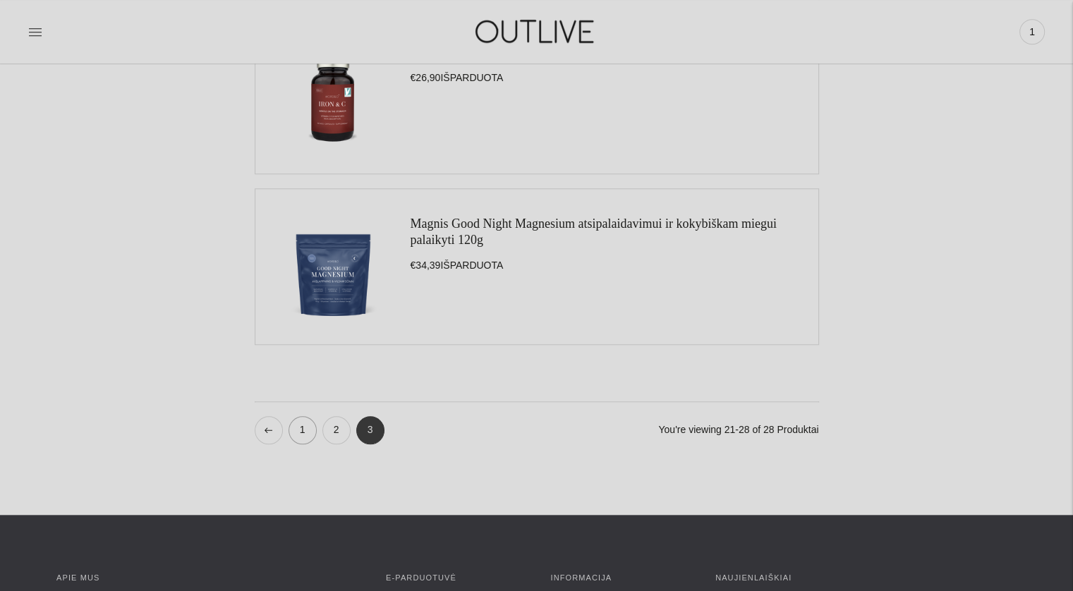
click at [304, 439] on link "1" at bounding box center [303, 430] width 28 height 28
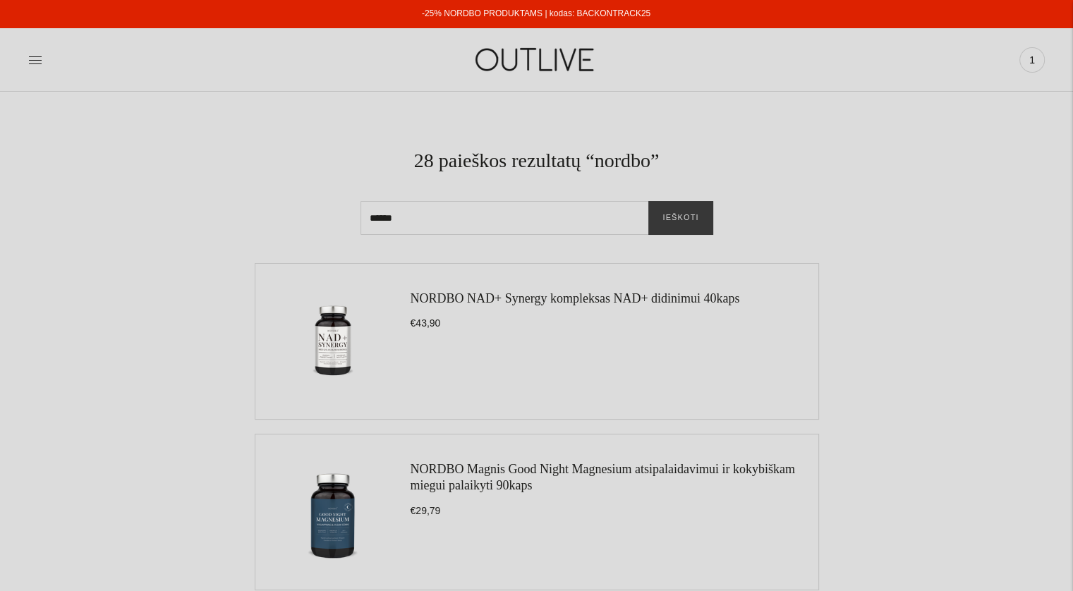
click at [675, 296] on link "NORDBO NAD+ Synergy kompleksas NAD+ didinimui 40kaps" at bounding box center [575, 298] width 329 height 14
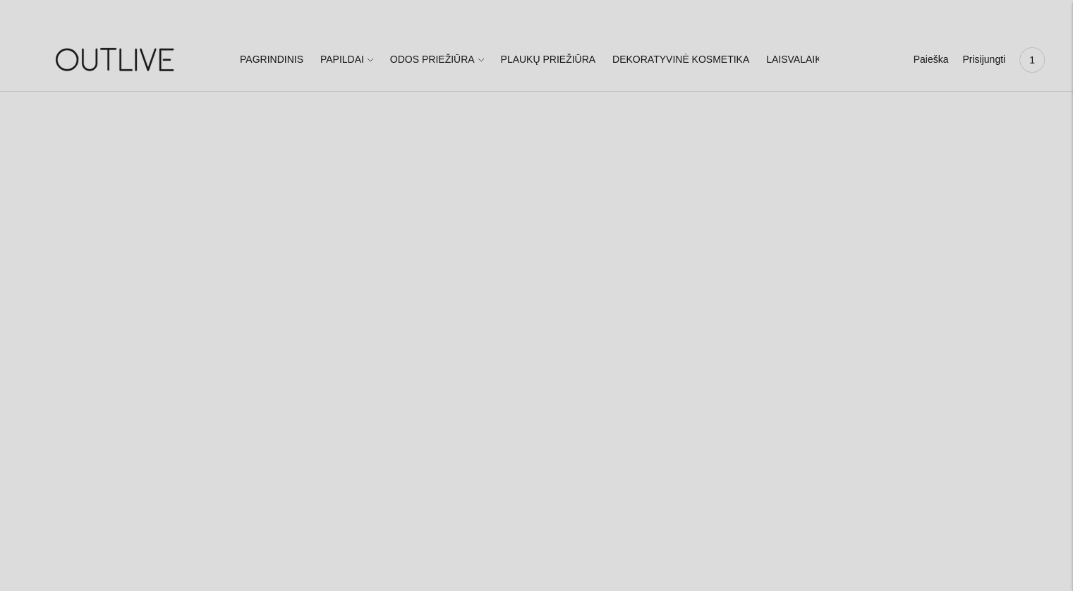
select select "**********"
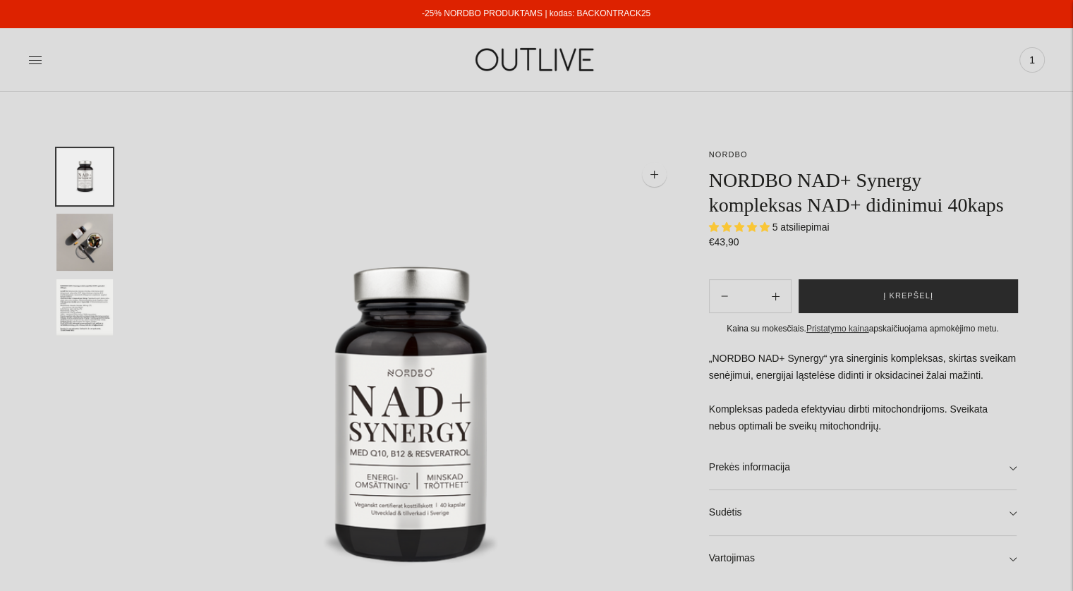
click at [989, 293] on button "Į krepšelį" at bounding box center [908, 296] width 219 height 34
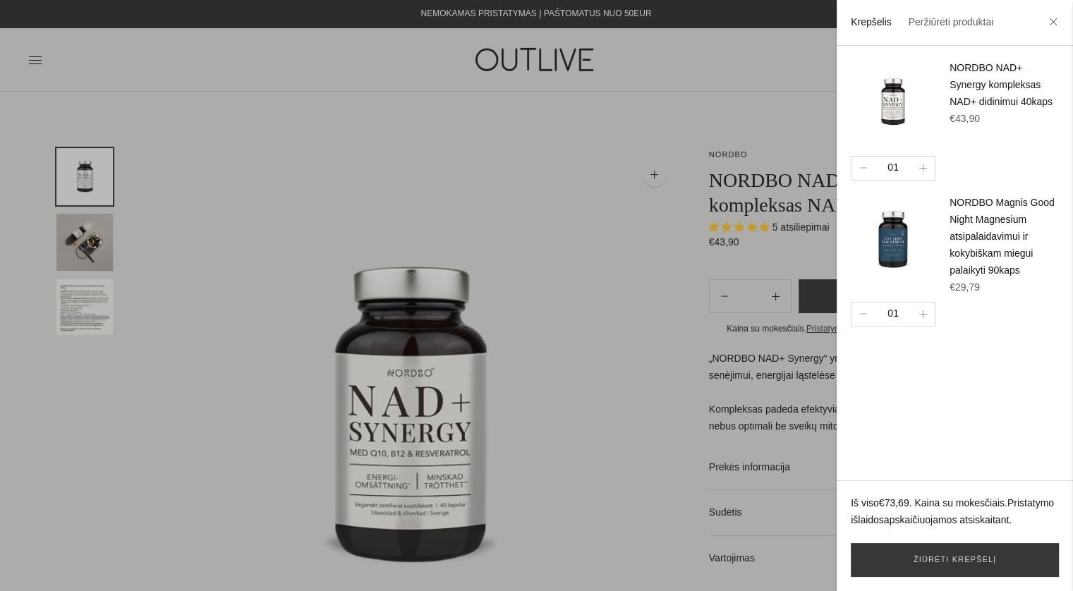
click at [704, 373] on div at bounding box center [536, 295] width 1073 height 591
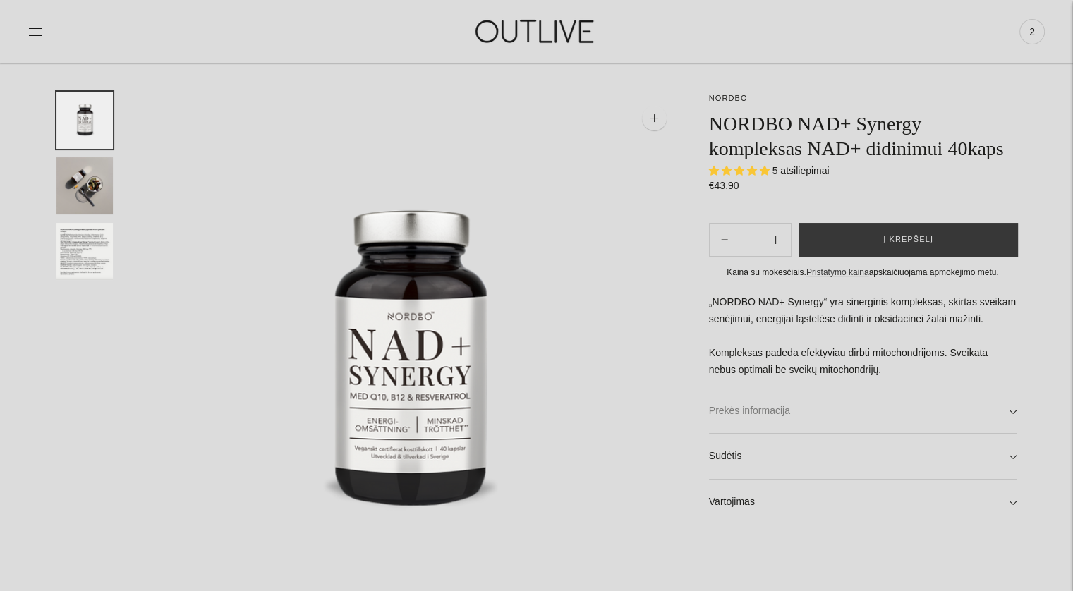
scroll to position [141, 0]
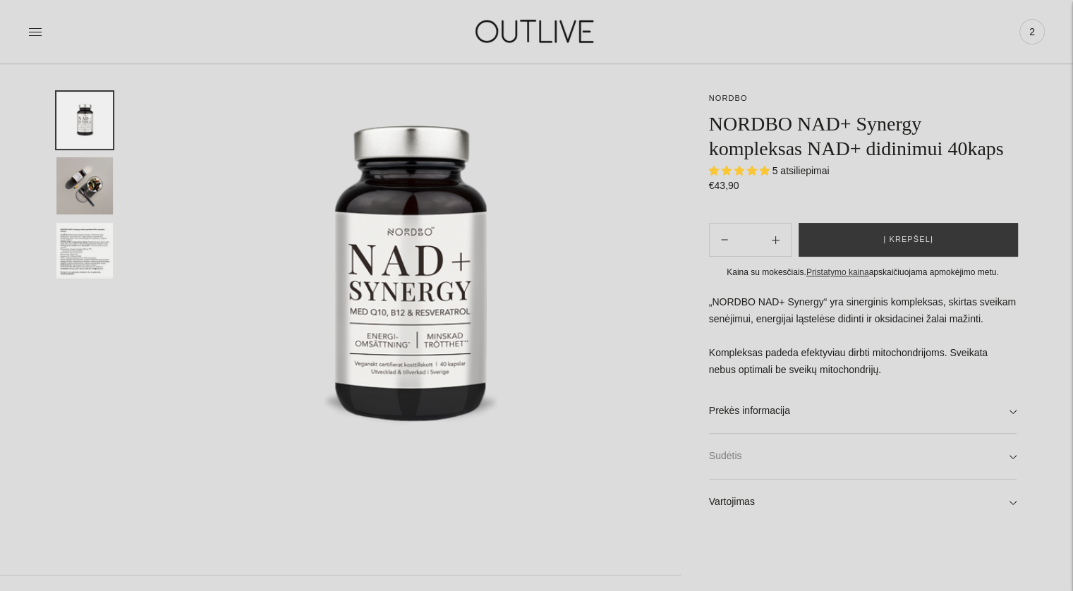
click at [844, 454] on link "Sudėtis" at bounding box center [863, 456] width 308 height 45
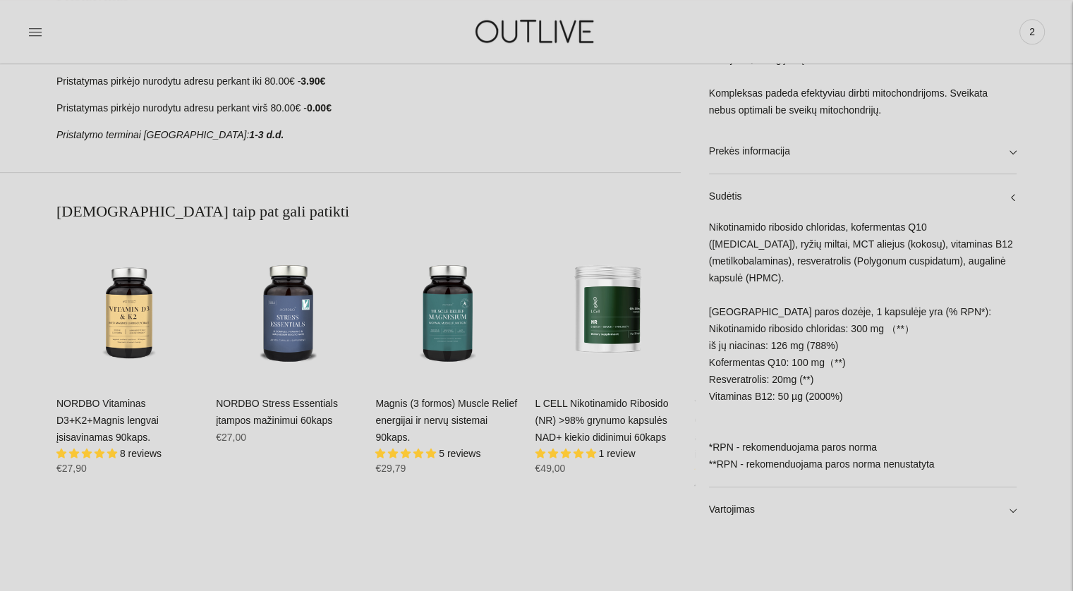
scroll to position [917, 0]
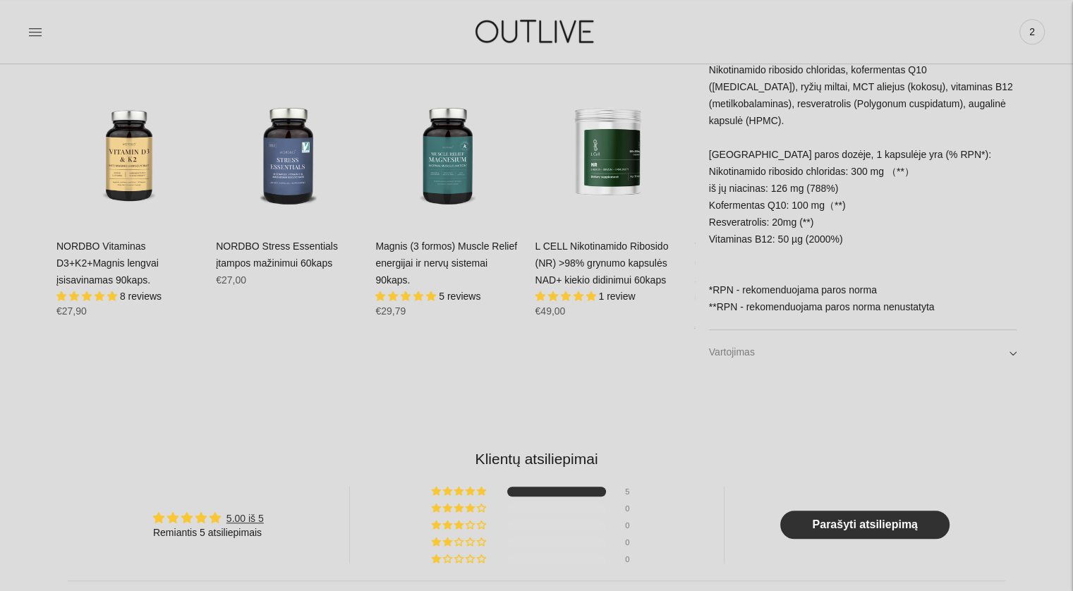
click at [818, 359] on link "Vartojimas" at bounding box center [863, 352] width 308 height 45
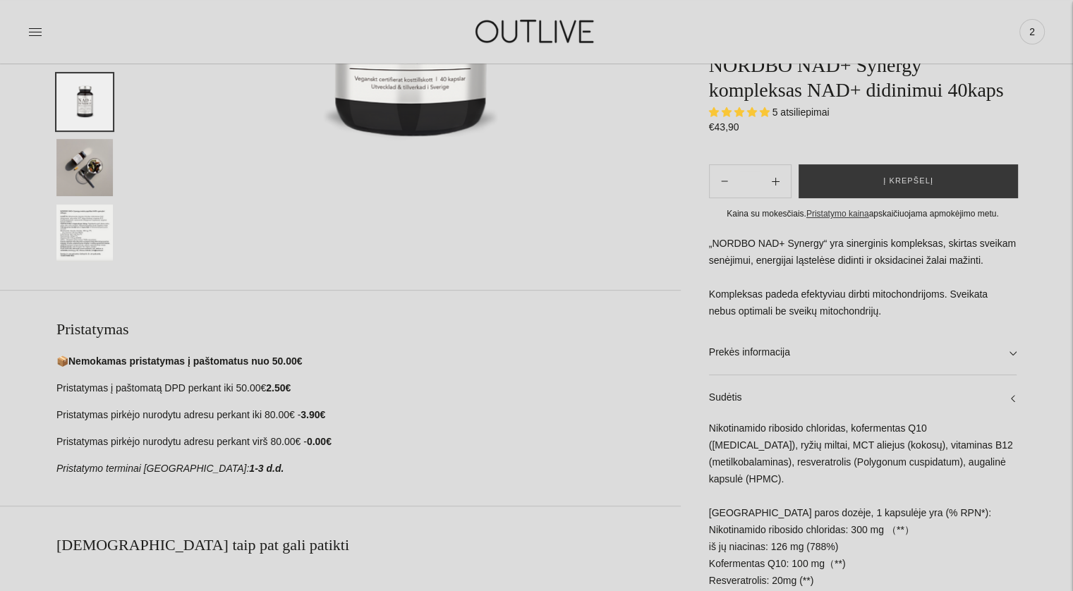
scroll to position [423, 0]
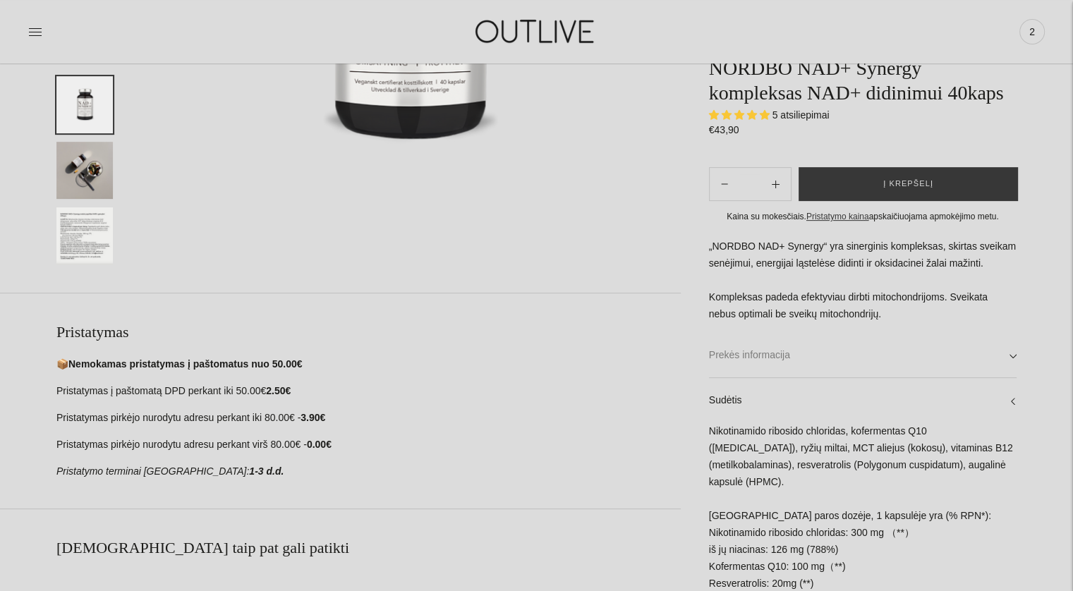
click at [773, 365] on link "Prekės informacija" at bounding box center [863, 355] width 308 height 45
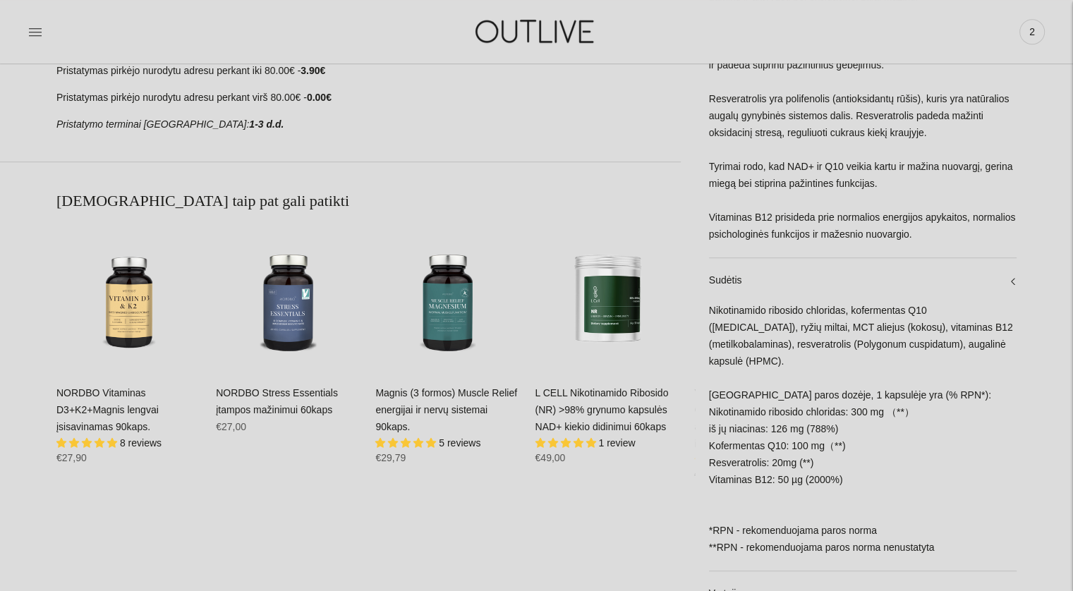
scroll to position [494, 0]
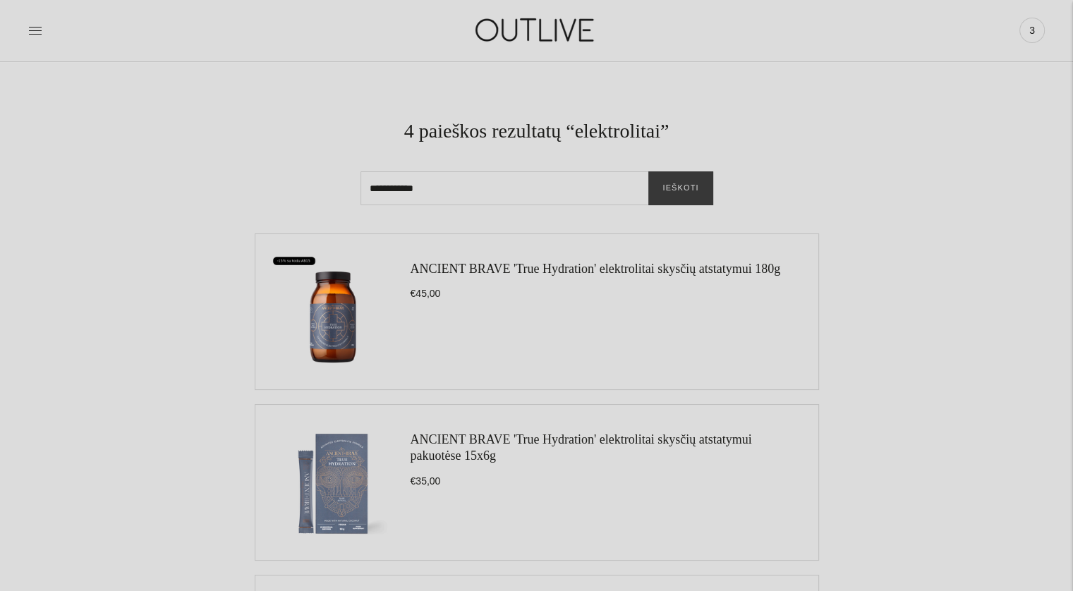
scroll to position [423, 0]
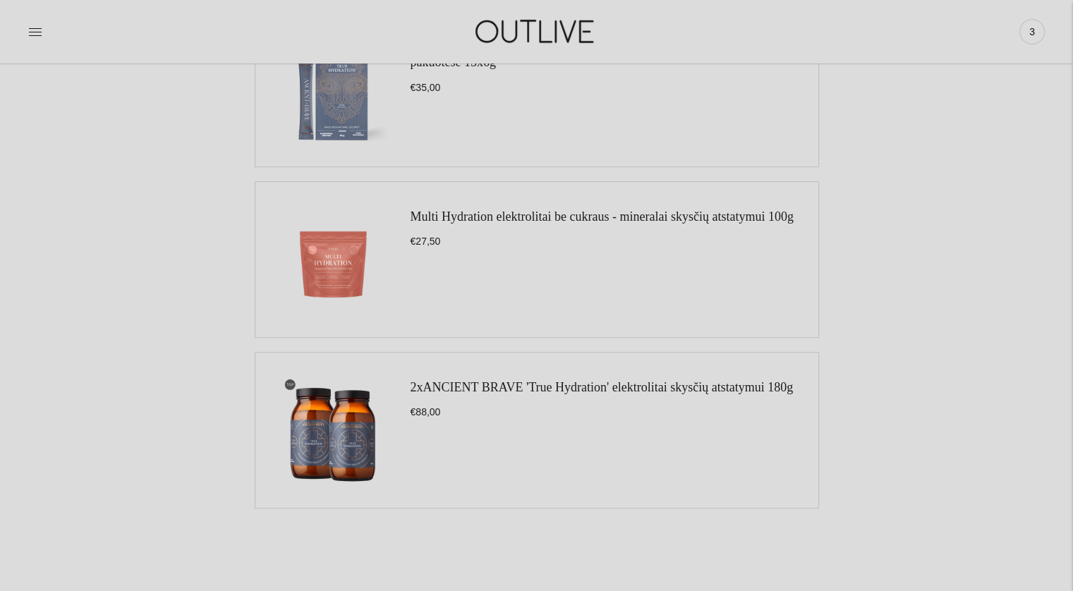
click at [624, 214] on link "Multi Hydration elektrolitai be cukraus - mineralai skysčių atstatymui 100g" at bounding box center [602, 217] width 383 height 14
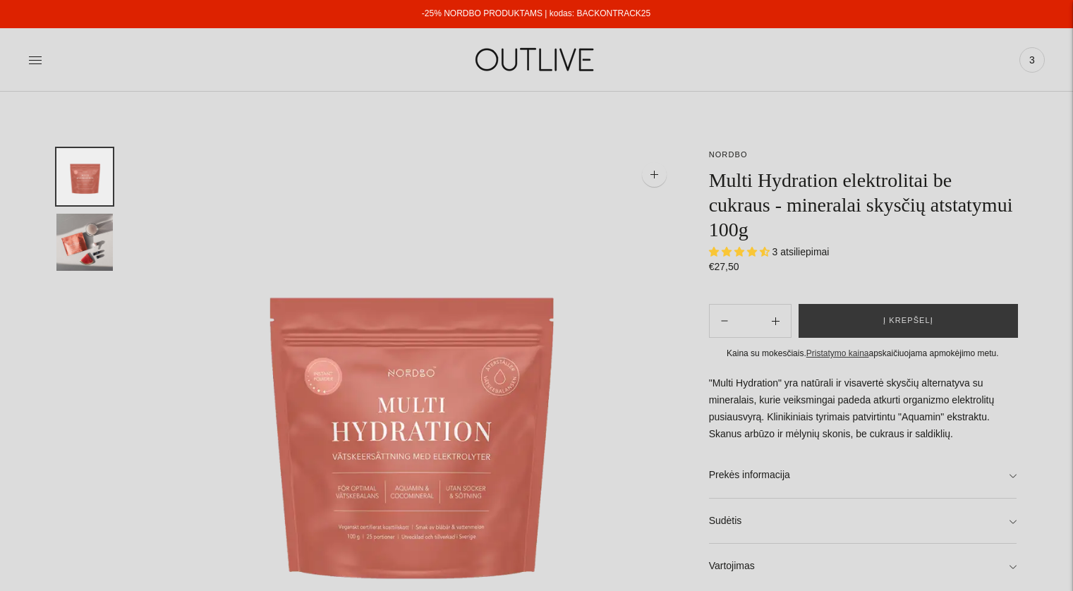
select select "**********"
click at [614, 15] on link "-25% NORDBO PRODUKTAMS | kodas: BACKONTRACK25" at bounding box center [536, 13] width 229 height 10
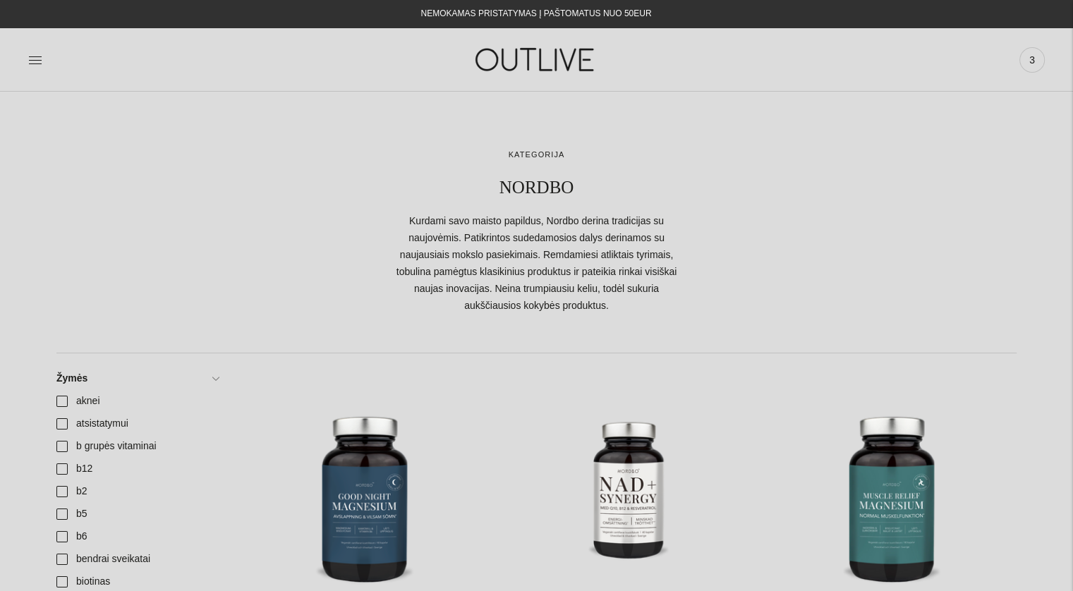
click at [1034, 54] on span "3" at bounding box center [1032, 60] width 20 height 20
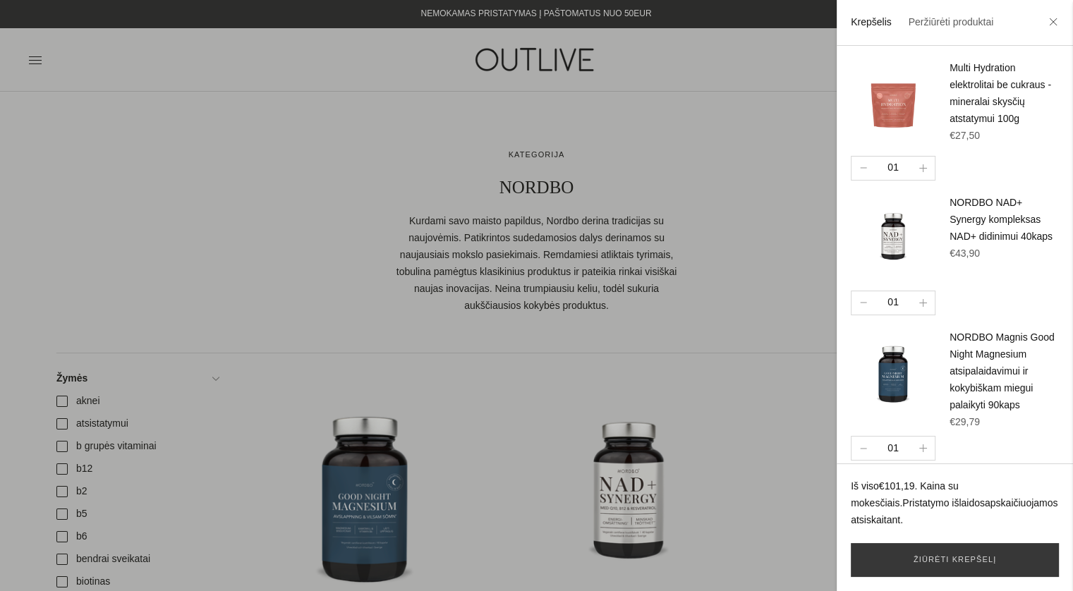
scroll to position [8, 0]
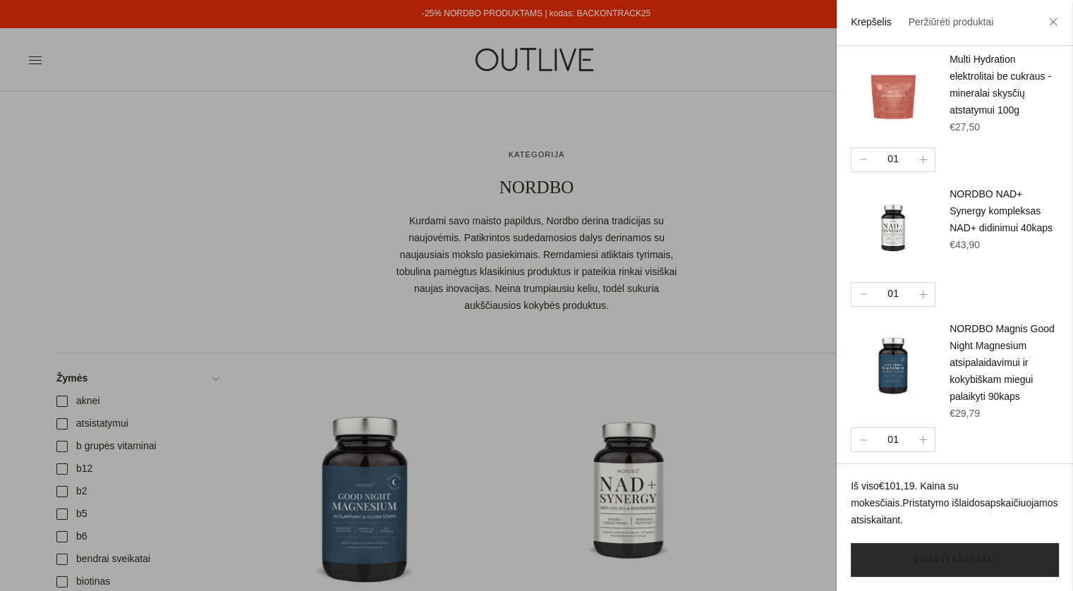
click at [1009, 557] on link "Žiūrėti krepšelį" at bounding box center [955, 560] width 208 height 34
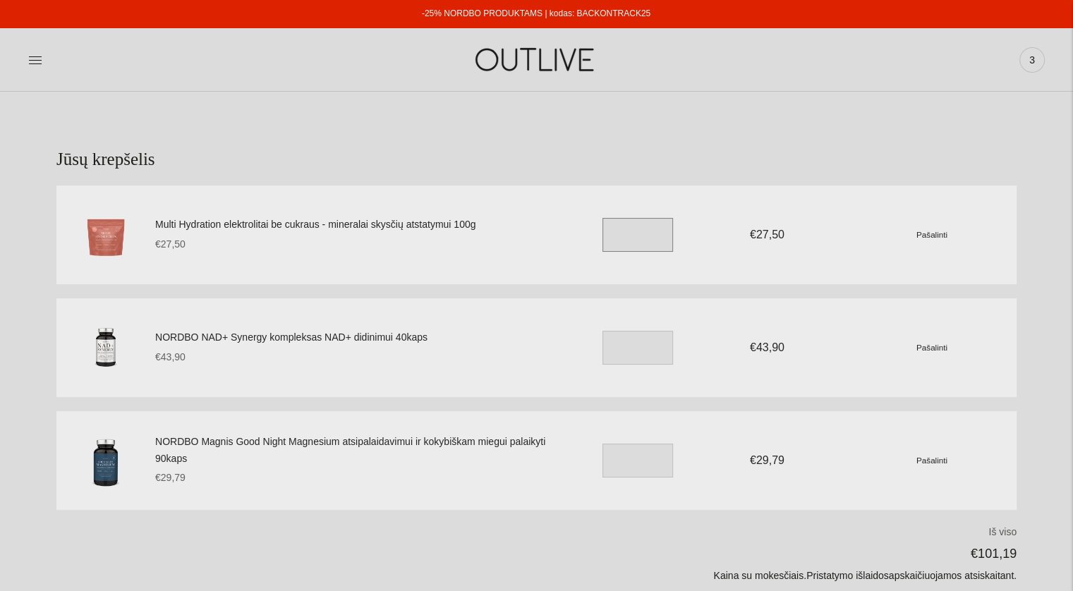
click at [620, 233] on input "*" at bounding box center [637, 235] width 71 height 34
drag, startPoint x: 624, startPoint y: 233, endPoint x: 598, endPoint y: 230, distance: 26.3
click at [598, 230] on div "Multi Hydration elektrolitai be cukraus - mineralai skysčių atstatymui 100g €27…" at bounding box center [585, 234] width 861 height 65
type input "*"
click at [691, 118] on section "Jūsų krepšelis Multi Hydration elektrolitai be cukraus - mineralai skysčių atst…" at bounding box center [536, 402] width 1073 height 620
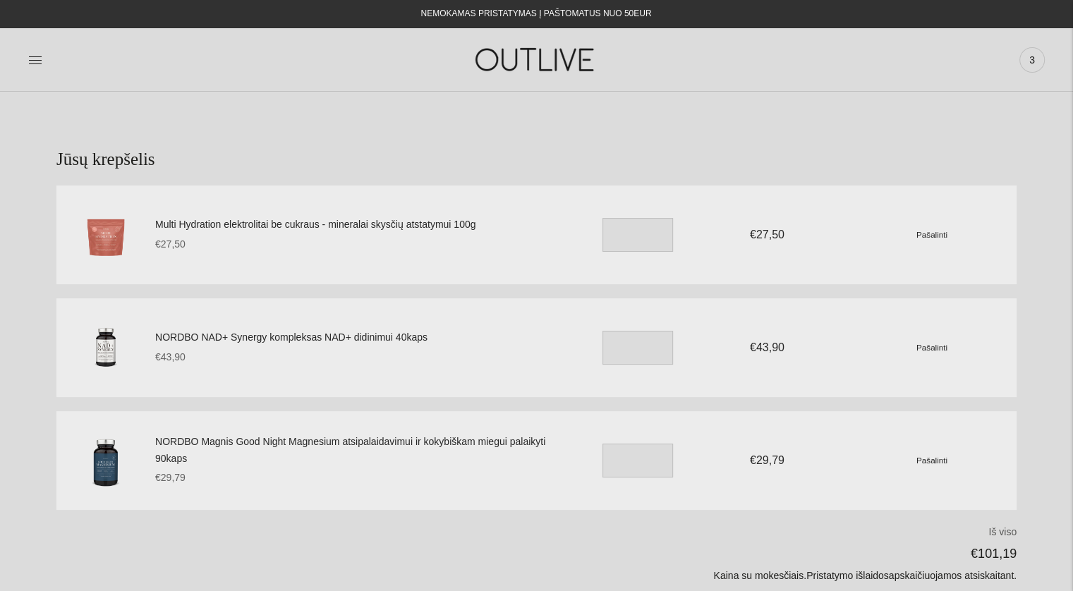
click at [31, 49] on link at bounding box center [35, 59] width 14 height 31
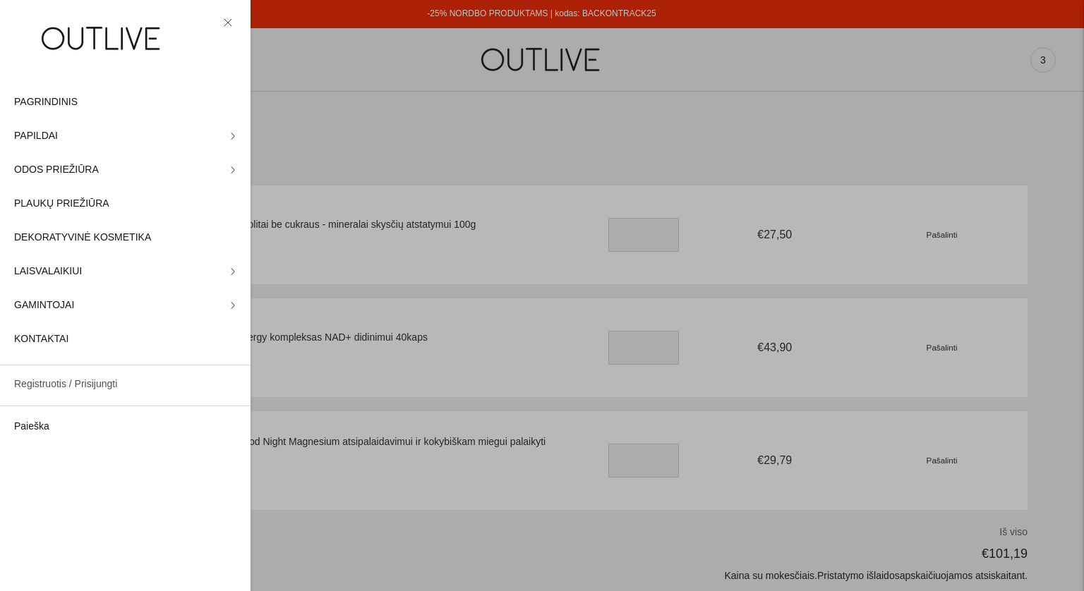
click at [178, 382] on link "Registruotis / Prisijungti" at bounding box center [125, 385] width 250 height 34
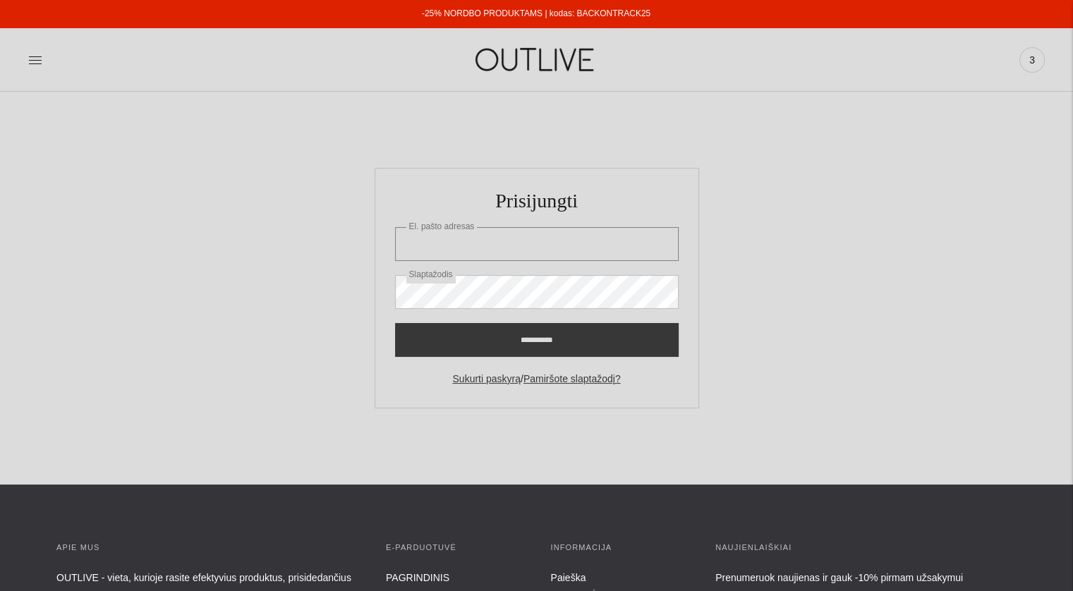
click at [507, 248] on input "El. pašto adresas" at bounding box center [537, 244] width 284 height 34
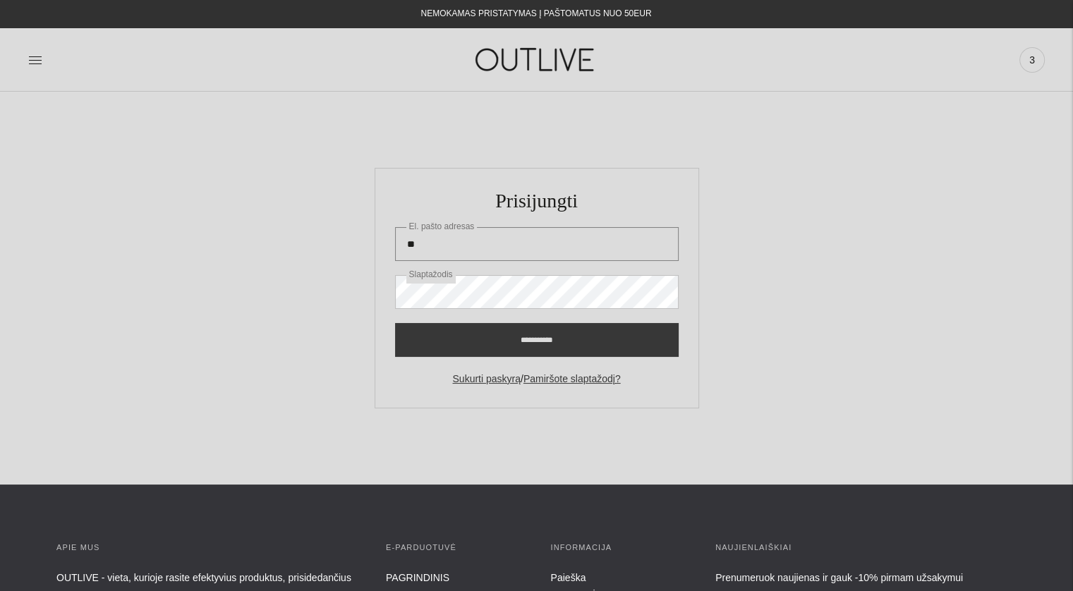
type input "**********"
click at [395, 323] on input "**********" at bounding box center [537, 340] width 284 height 34
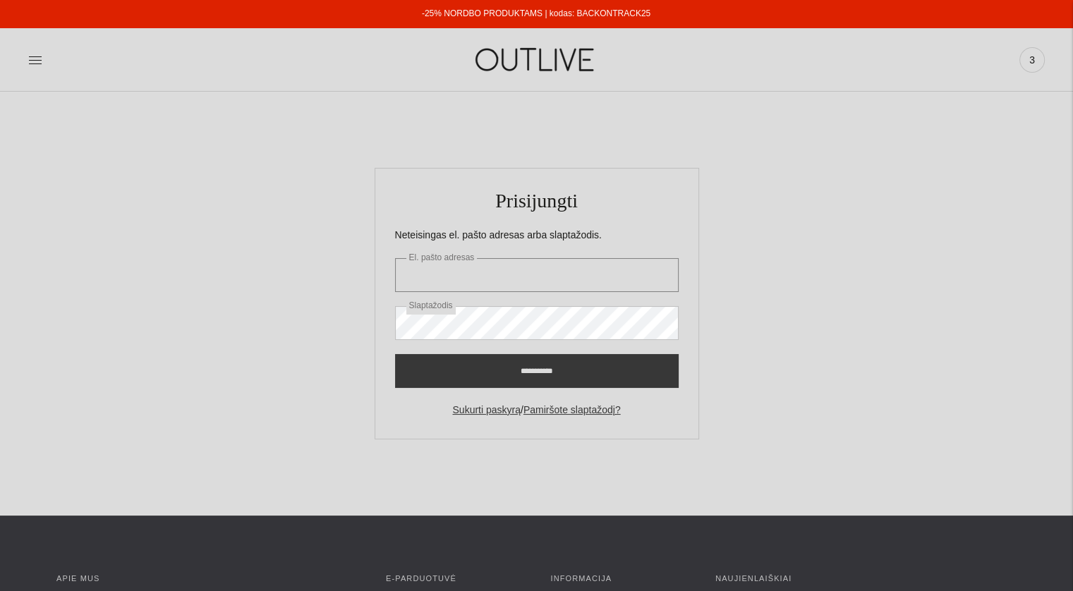
click at [540, 259] on input "El. pašto adresas" at bounding box center [537, 275] width 284 height 34
type input "**********"
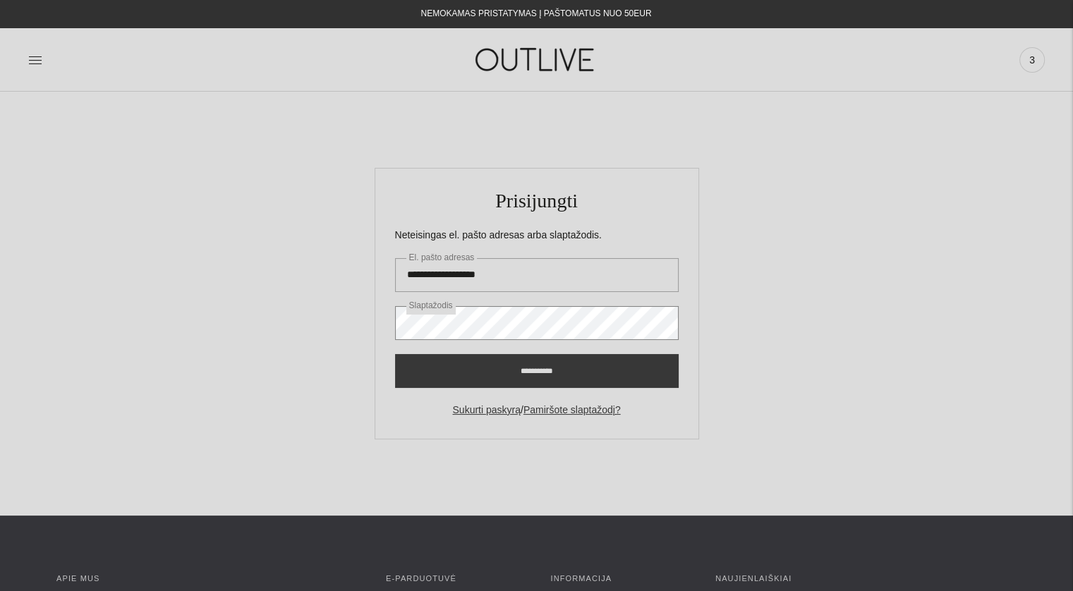
click at [395, 354] on input "**********" at bounding box center [537, 371] width 284 height 34
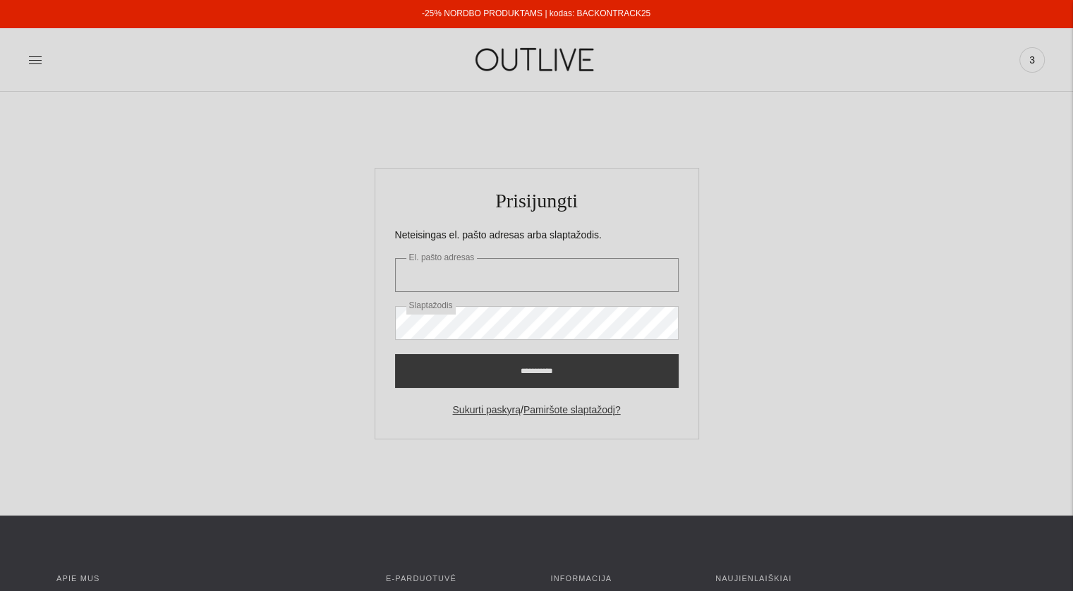
click at [524, 289] on input "El. pašto adresas" at bounding box center [537, 275] width 284 height 34
type input "**********"
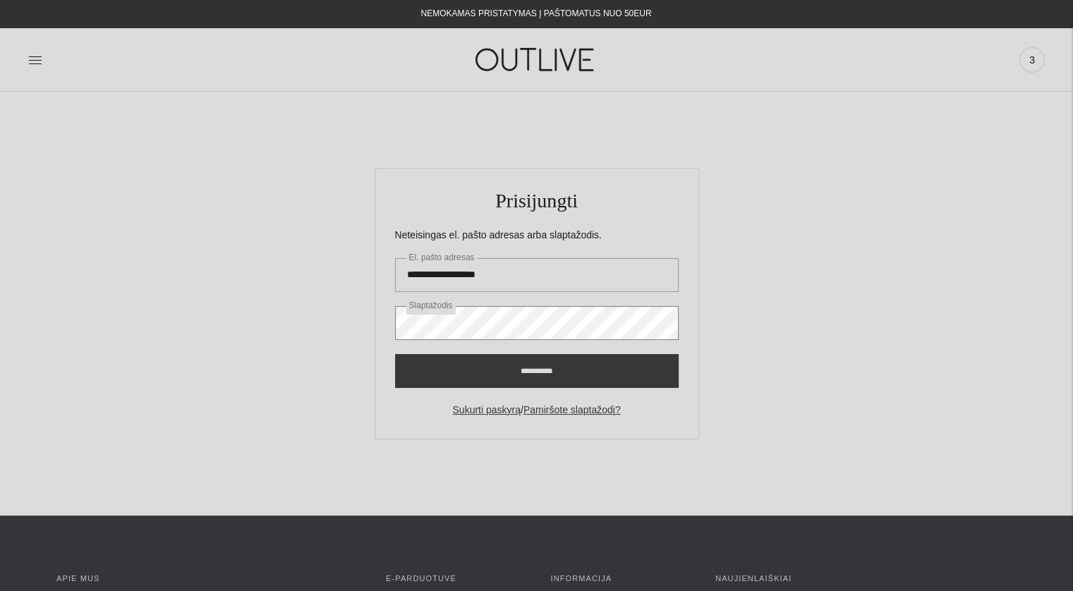
click at [395, 354] on input "**********" at bounding box center [537, 371] width 284 height 34
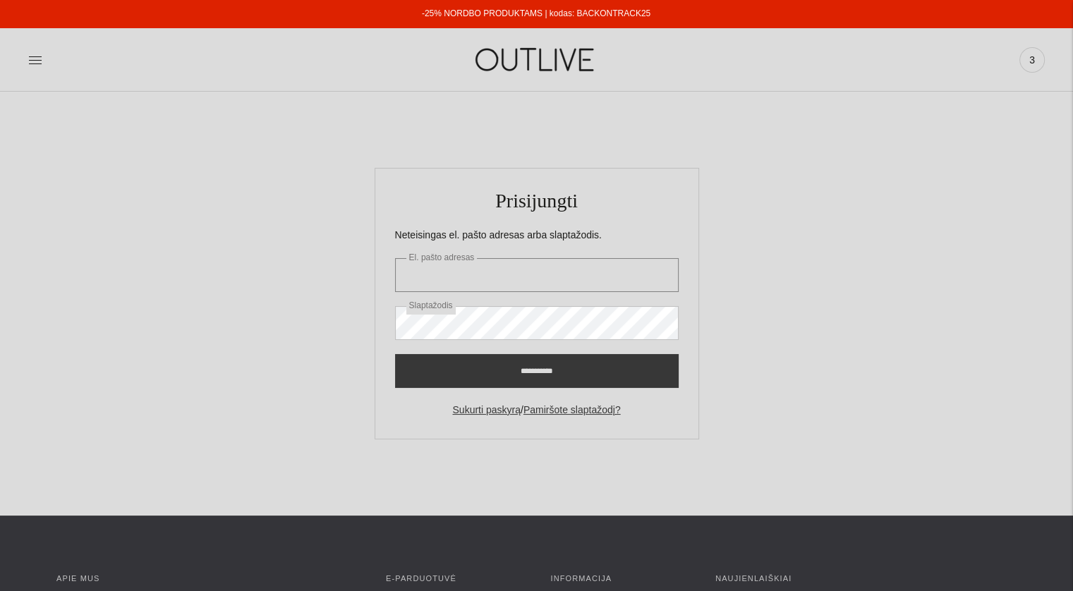
click at [505, 281] on input "El. pašto adresas" at bounding box center [537, 275] width 284 height 34
type input "**********"
click at [293, 310] on section "**********" at bounding box center [536, 304] width 1073 height 424
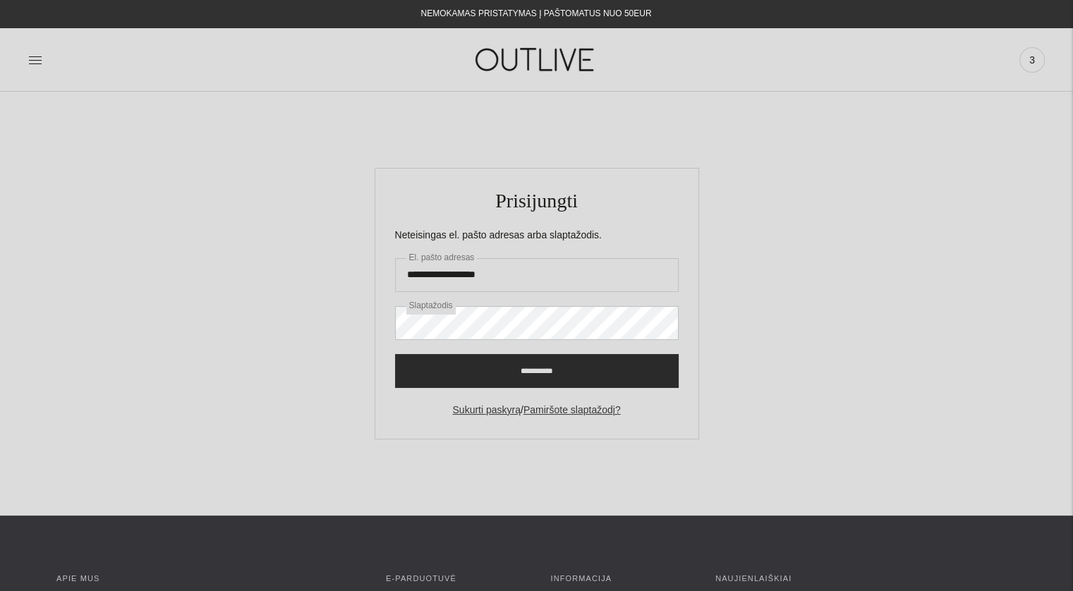
click at [569, 359] on input "**********" at bounding box center [537, 371] width 284 height 34
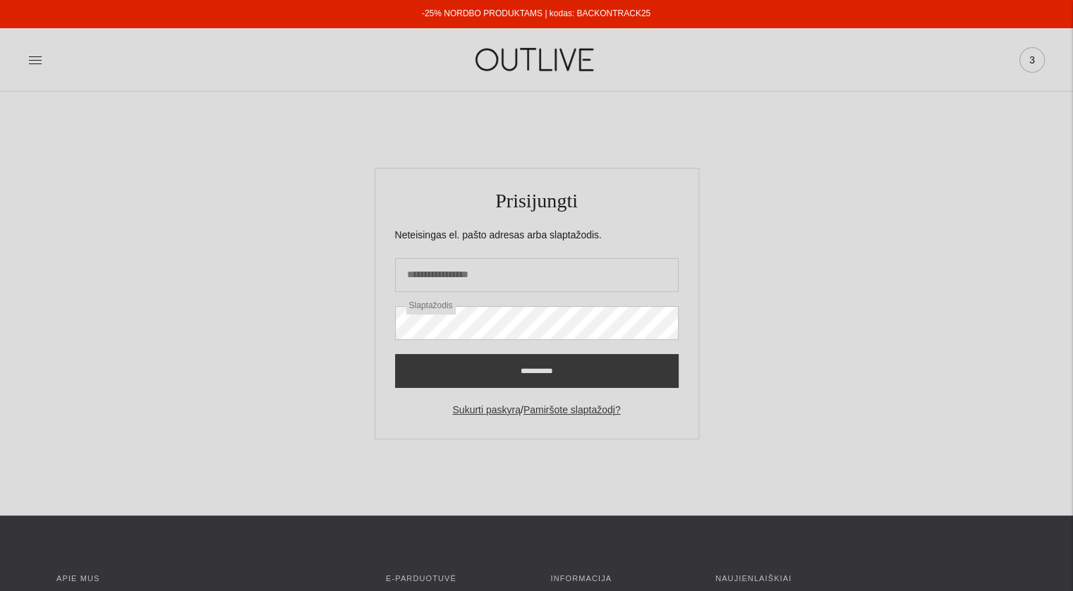
click at [1033, 59] on span "3" at bounding box center [1032, 60] width 20 height 20
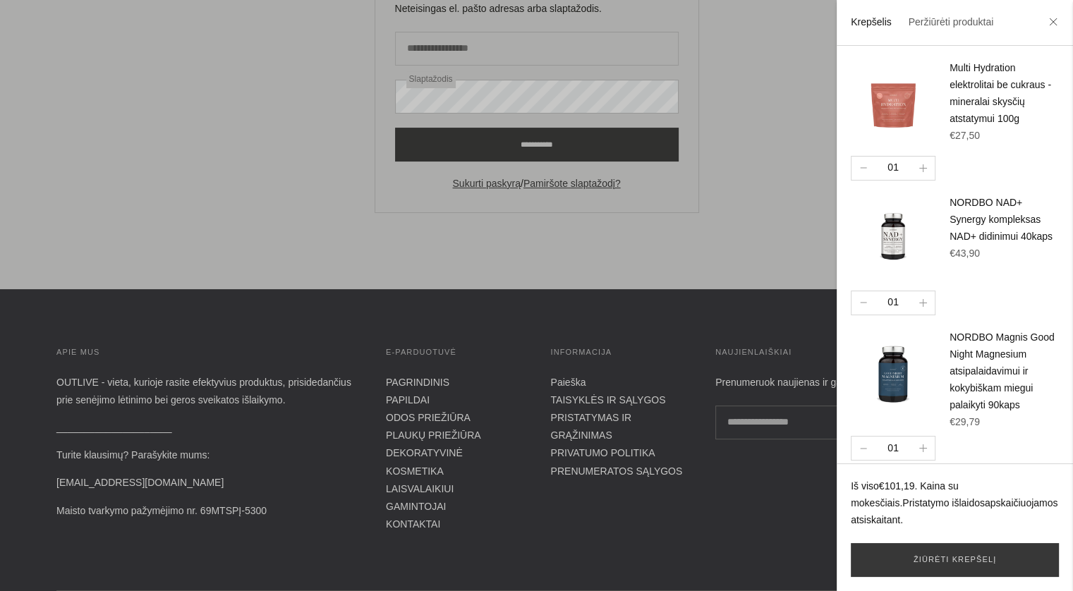
scroll to position [362, 0]
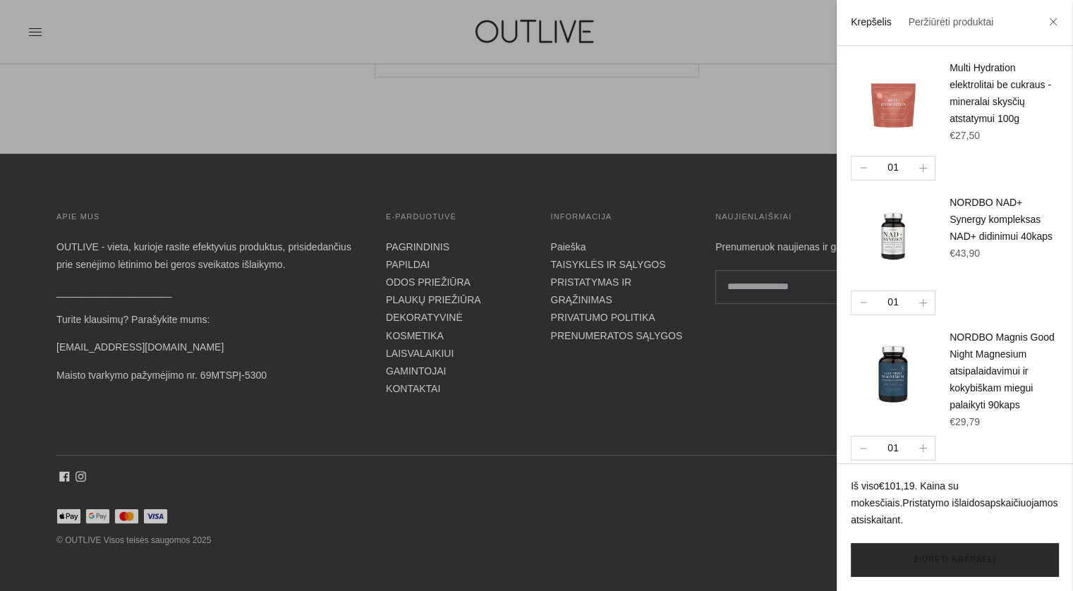
click at [997, 545] on link "Žiūrėti krepšelį" at bounding box center [955, 560] width 208 height 34
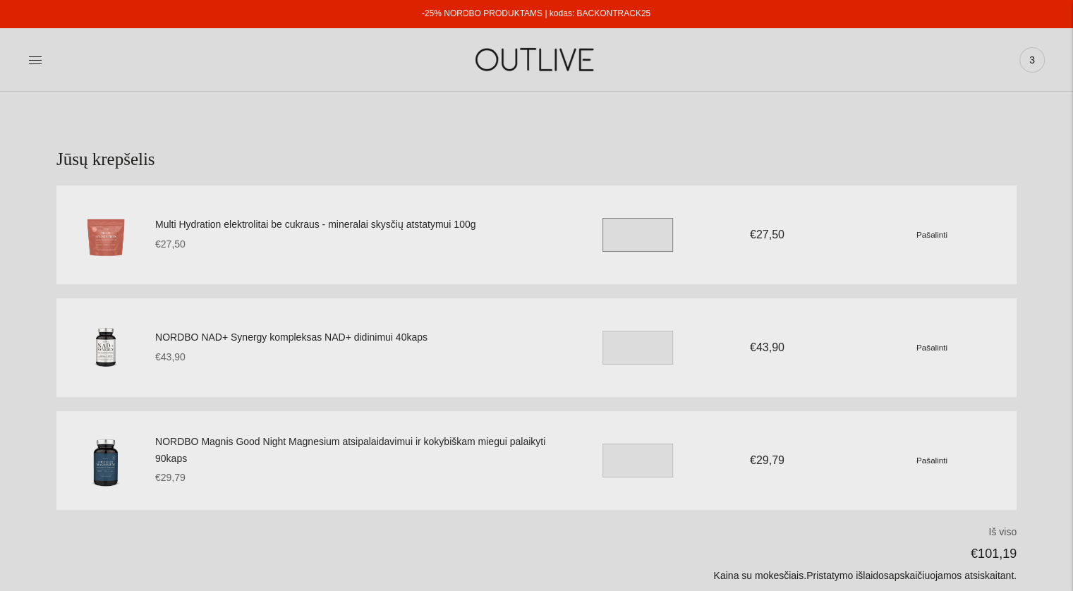
click at [643, 235] on input "*" at bounding box center [637, 235] width 71 height 34
type input "*"
click at [672, 509] on div "NORDBO Magnis Good Night Magnesium atsipalaidavimui ir kokybiškam miegui palaik…" at bounding box center [536, 460] width 960 height 99
click at [688, 545] on p "€101,19" at bounding box center [704, 554] width 624 height 22
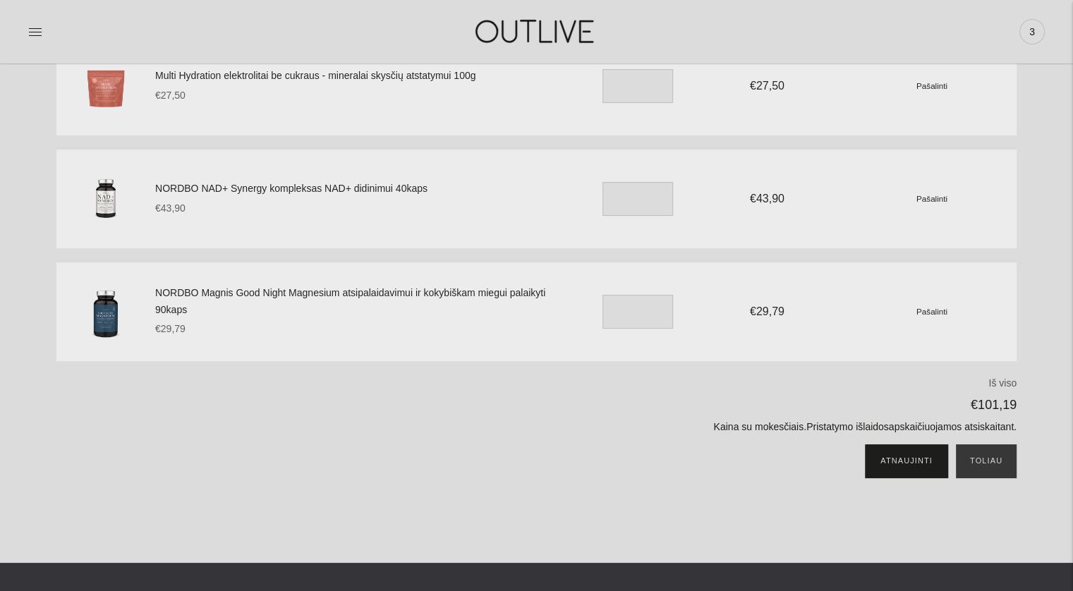
scroll to position [141, 0]
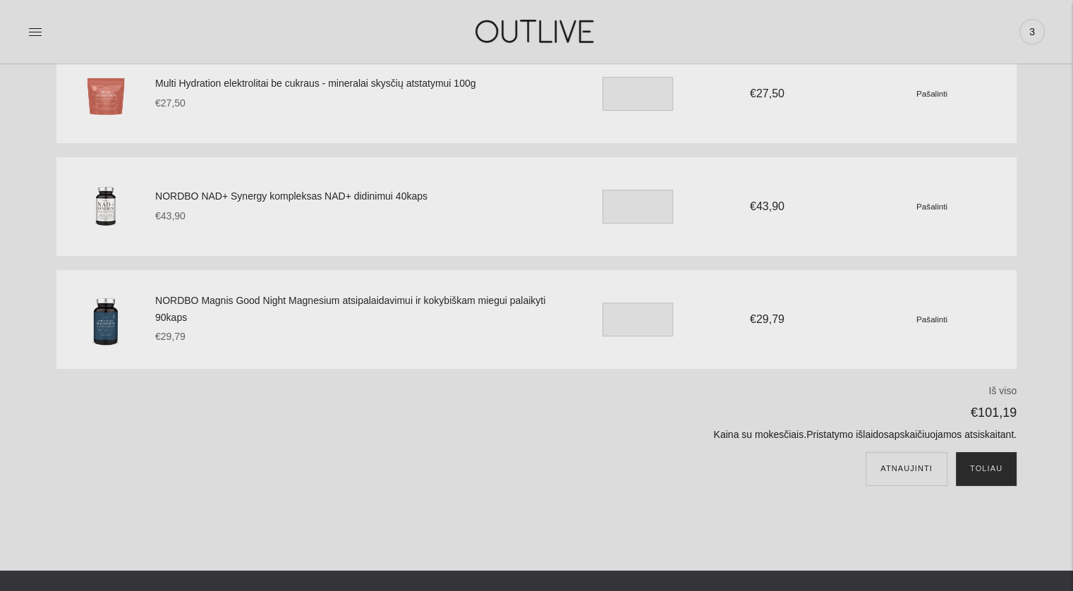
click at [1001, 468] on button "Toliau" at bounding box center [986, 469] width 61 height 34
